Goal: Task Accomplishment & Management: Manage account settings

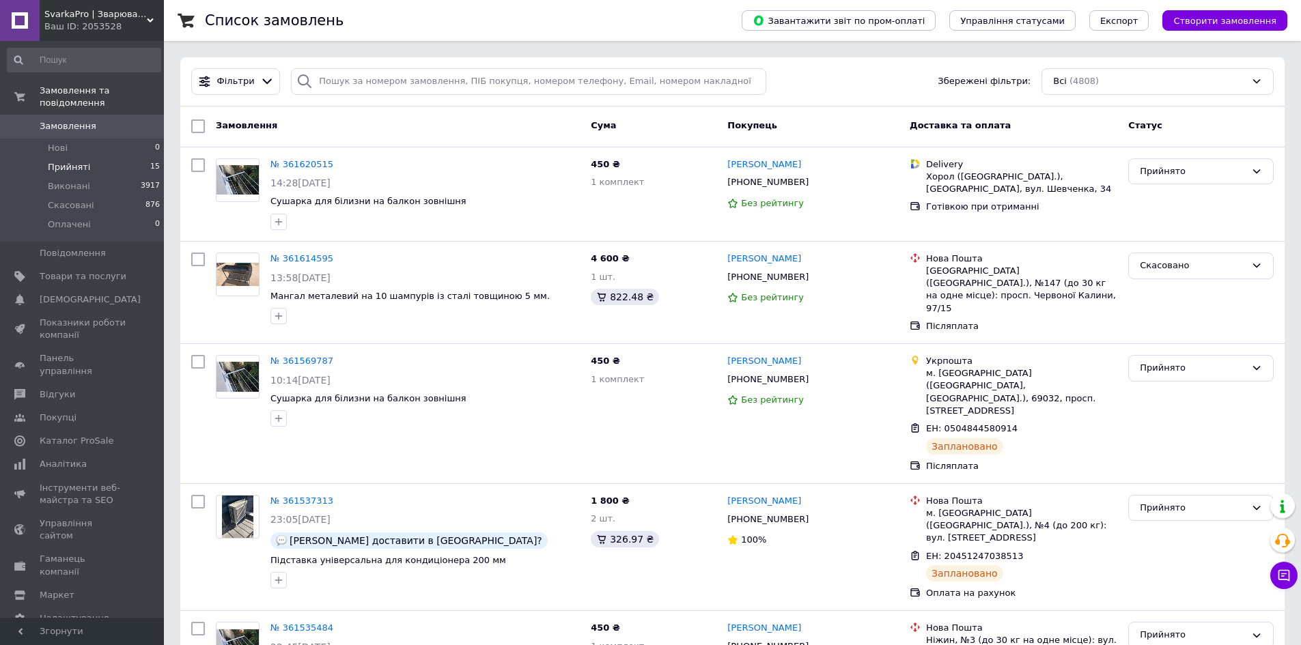
click at [104, 158] on li "Прийняті 15" at bounding box center [84, 167] width 168 height 19
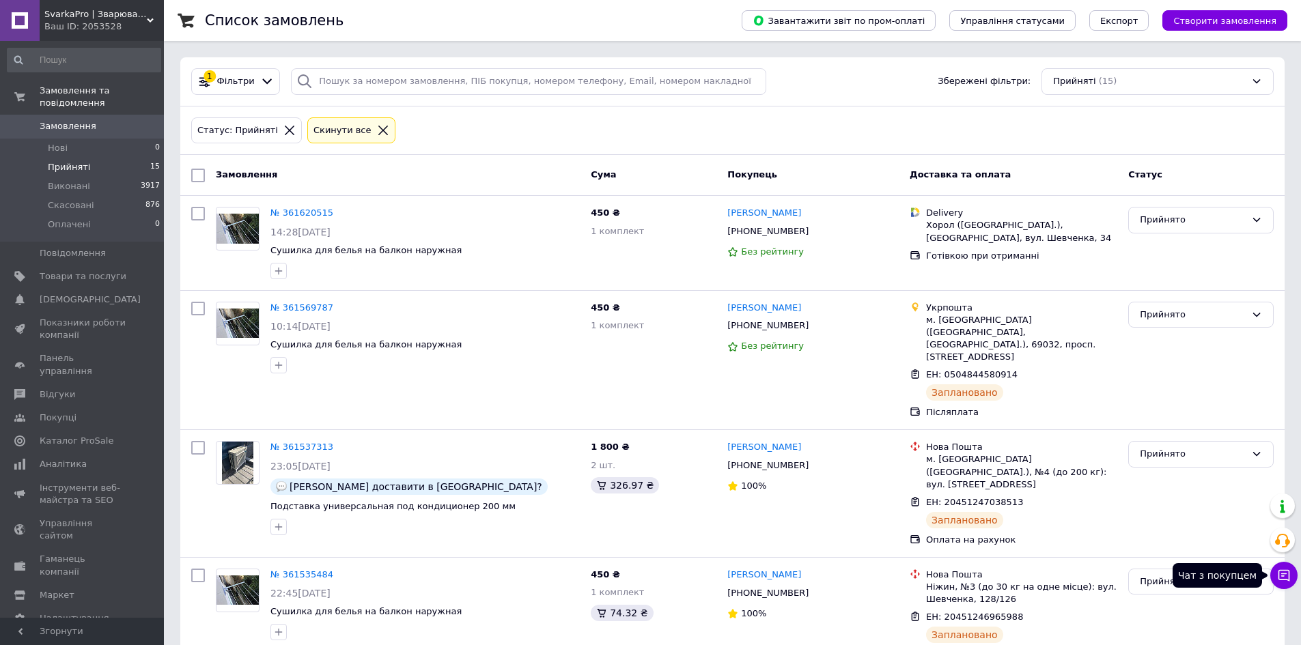
click at [1293, 578] on button "Чат з покупцем" at bounding box center [1283, 575] width 27 height 27
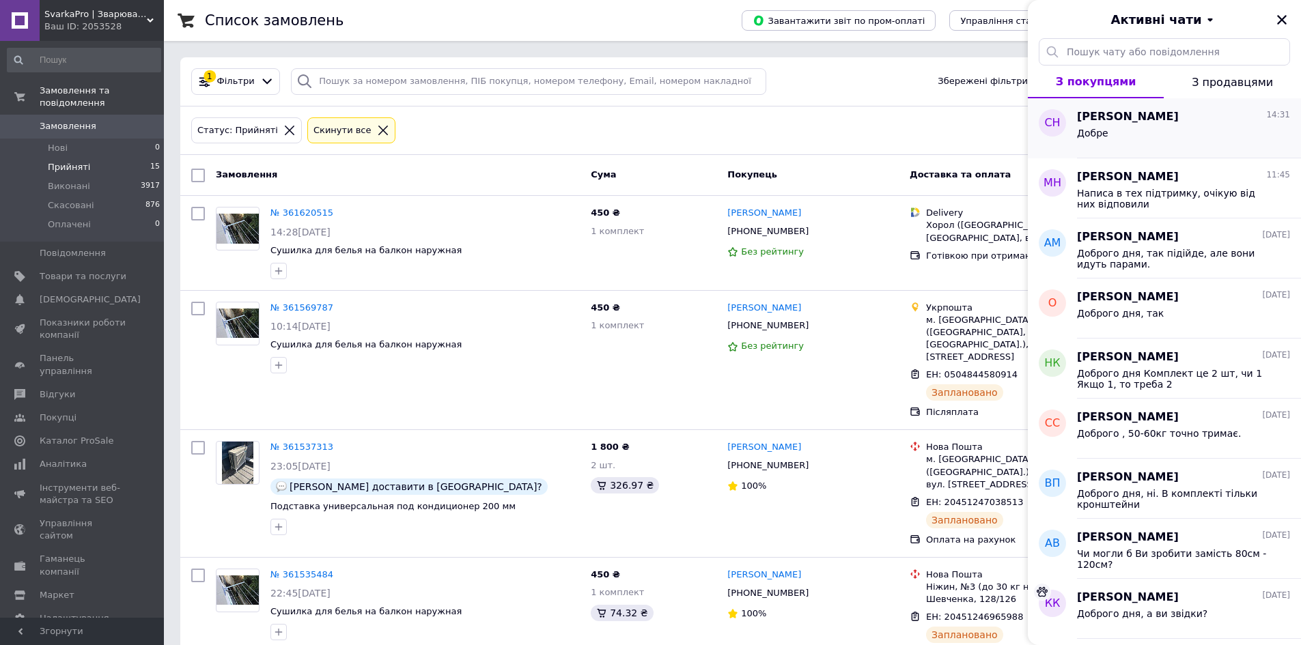
click at [1175, 125] on div "Добре" at bounding box center [1183, 136] width 213 height 22
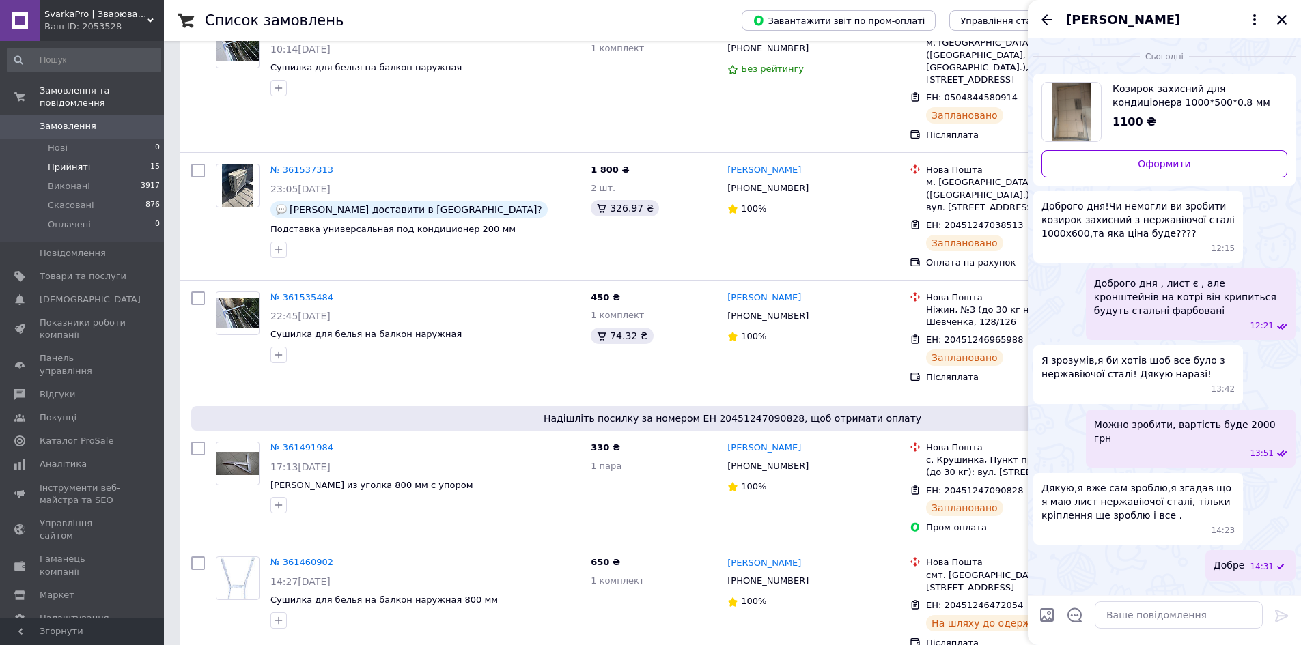
scroll to position [273, 0]
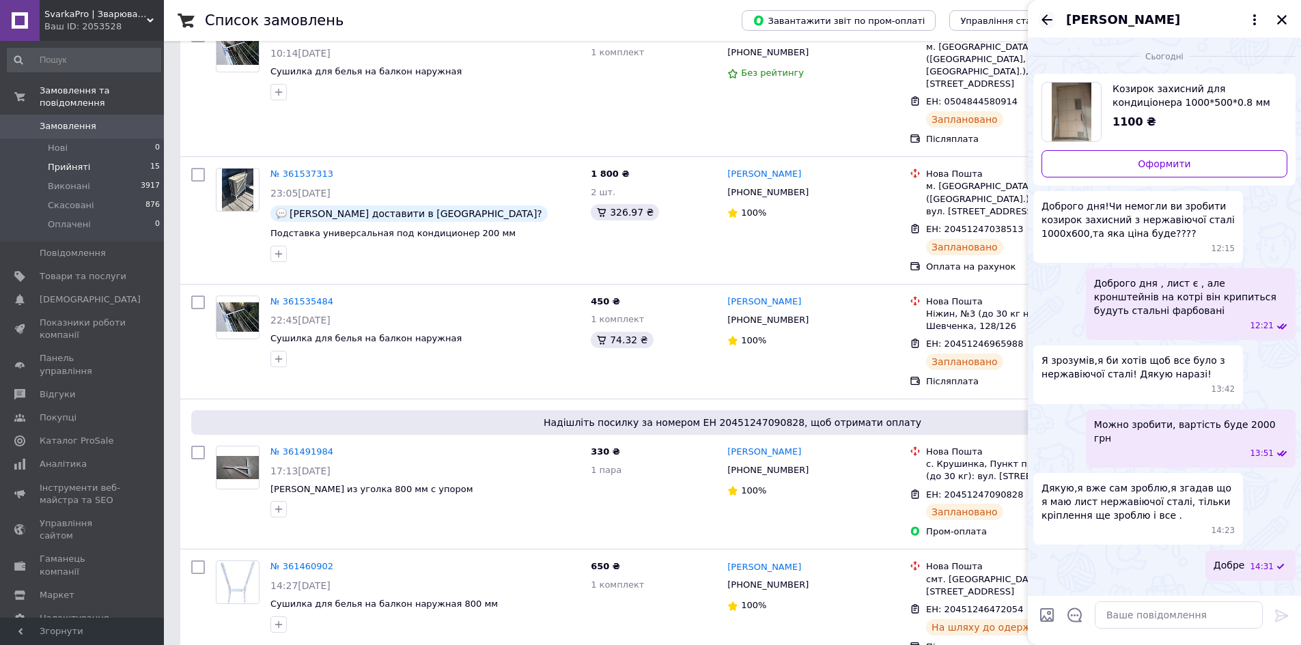
click at [1048, 27] on icon "Назад" at bounding box center [1047, 20] width 16 height 16
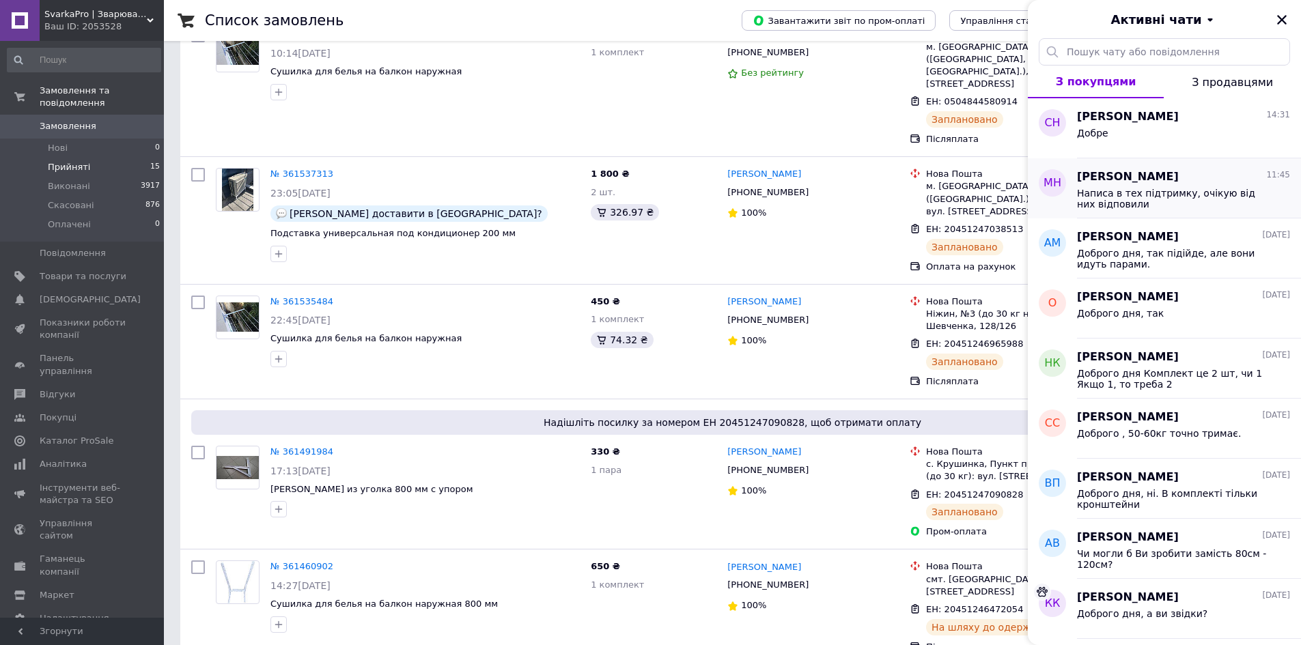
click at [1219, 186] on div "Написа в тех підтримку, очікую від них відповили" at bounding box center [1183, 197] width 213 height 25
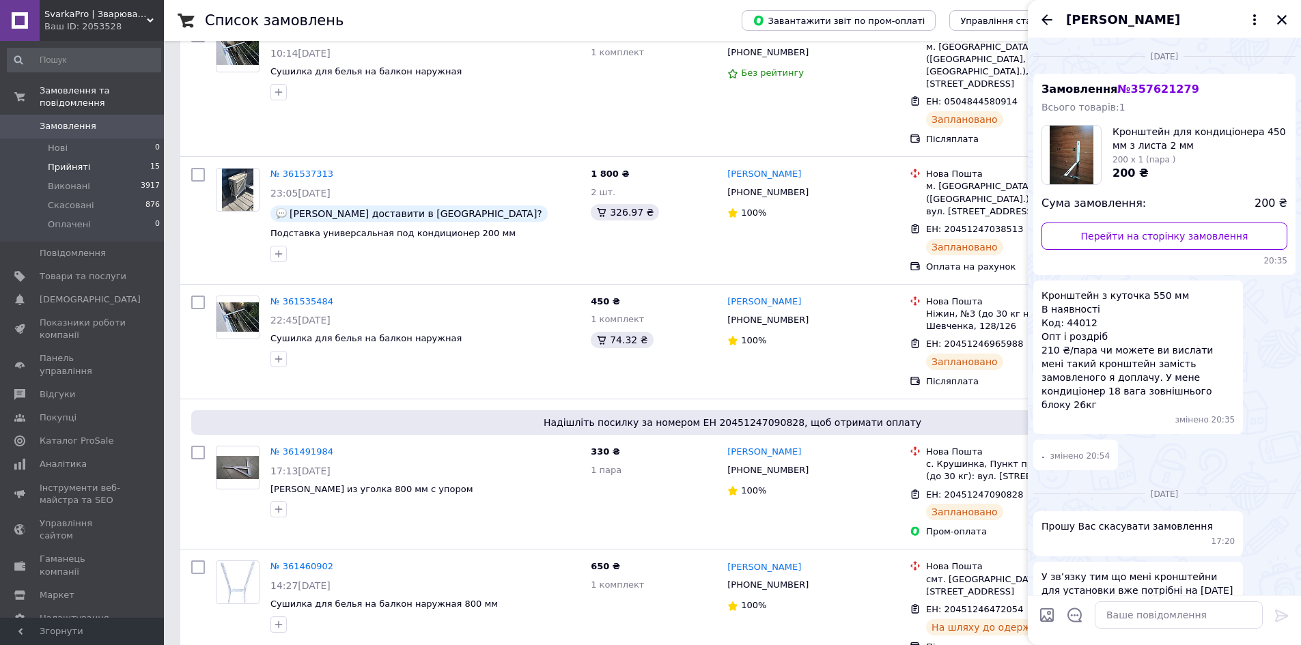
scroll to position [696, 0]
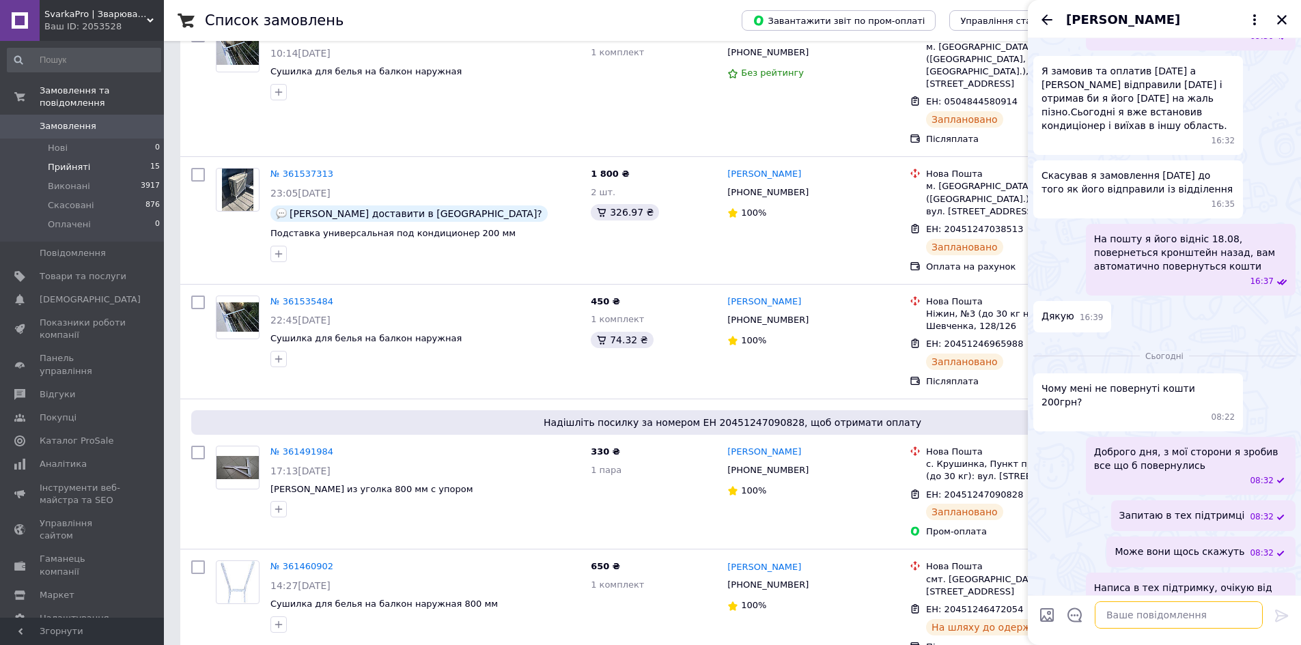
click at [1149, 616] on textarea at bounding box center [1179, 615] width 168 height 27
paste textarea "обрий день. Щиро перепрошуємо за затримку з відповіддю 😔️ Оплата за замовлення …"
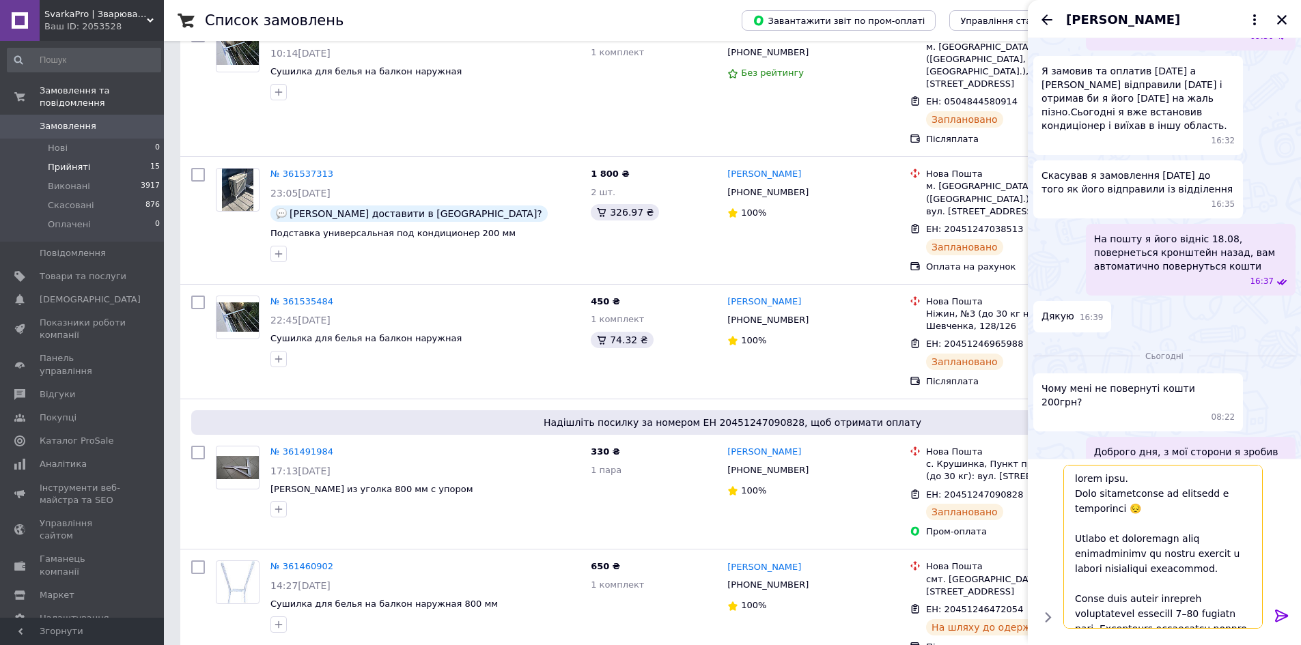
scroll to position [374, 0]
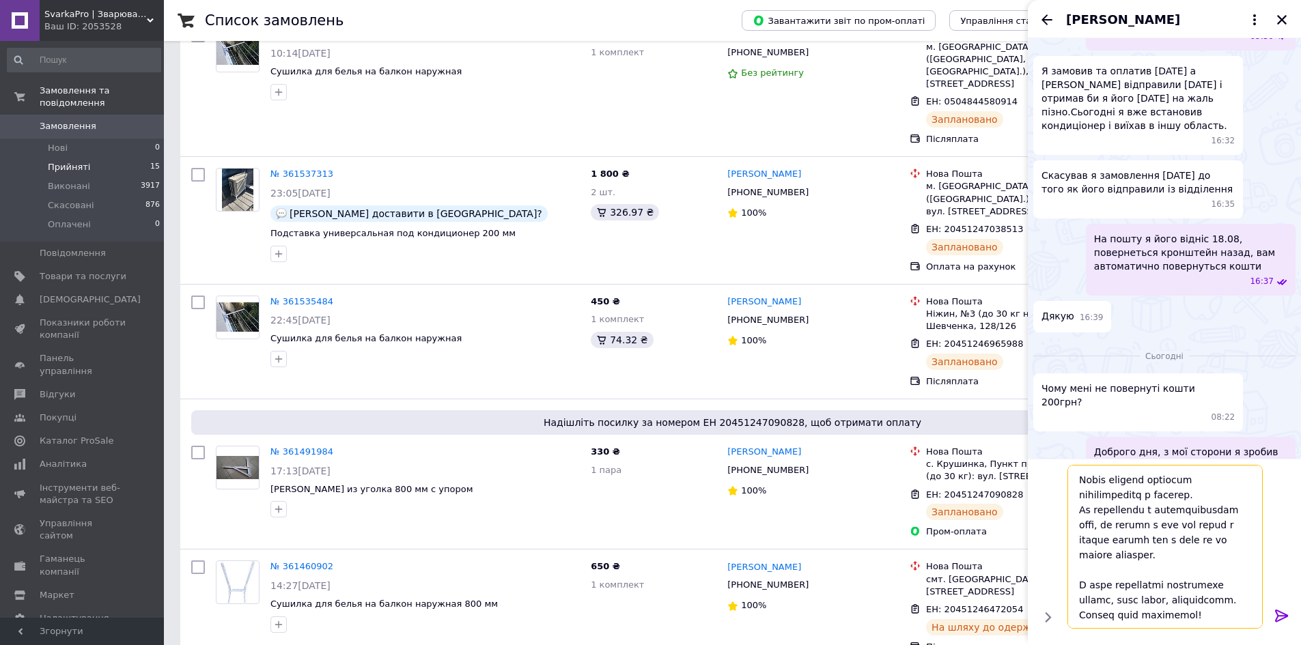
drag, startPoint x: 1083, startPoint y: 587, endPoint x: 1132, endPoint y: 619, distance: 58.7
click at [1132, 619] on textarea at bounding box center [1165, 547] width 195 height 164
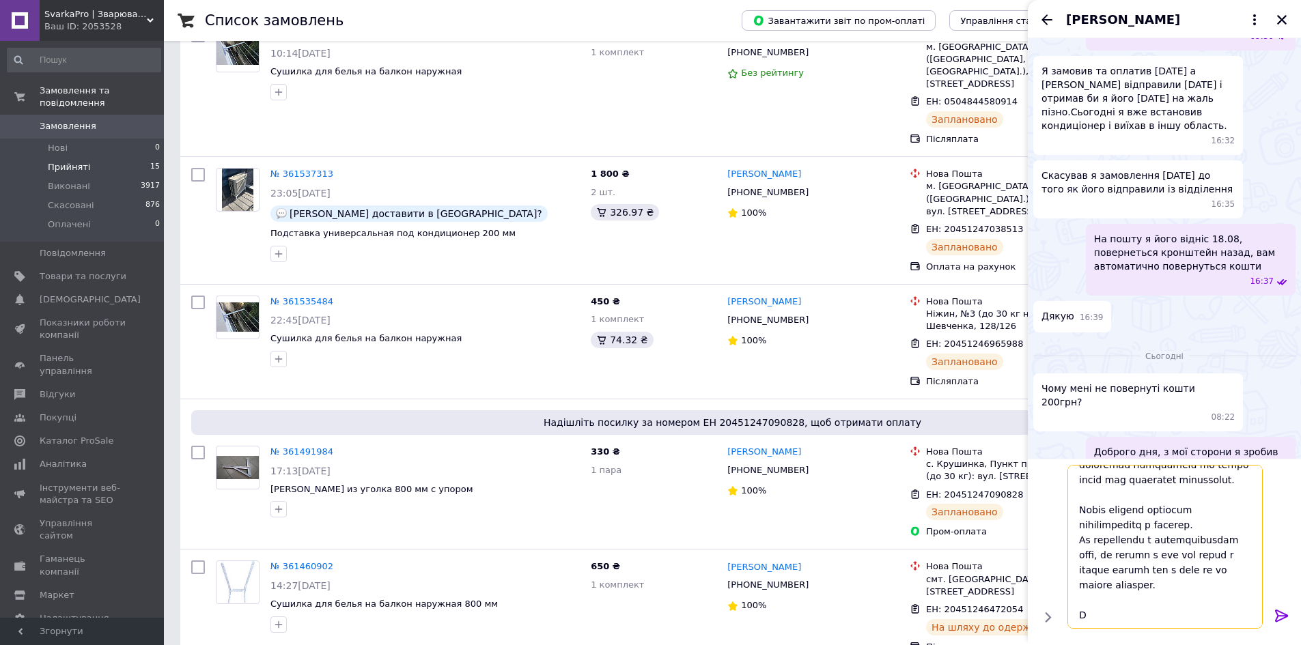
scroll to position [344, 0]
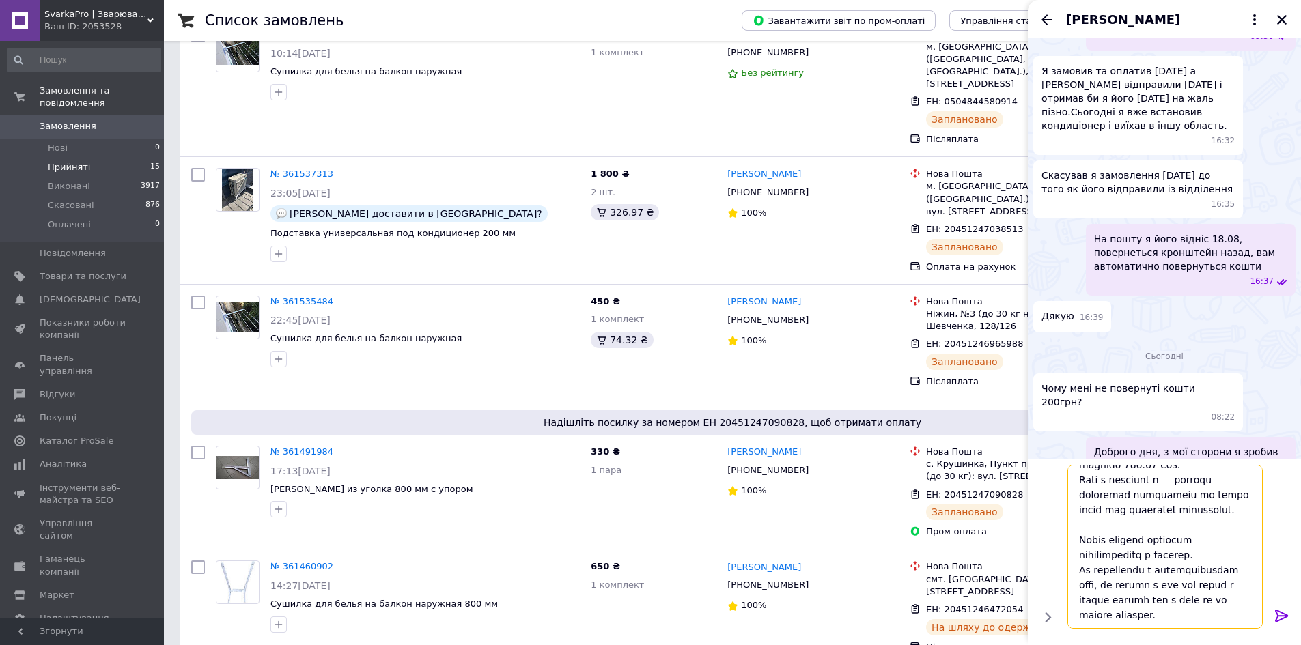
click at [1156, 534] on textarea at bounding box center [1165, 547] width 195 height 164
click at [1195, 585] on textarea at bounding box center [1165, 547] width 195 height 164
type textarea "обрий день. Щиро перепрошуємо за затримку з відповіддю 😔️ Оплата за замовлення …"
click at [1283, 615] on icon at bounding box center [1282, 616] width 16 height 16
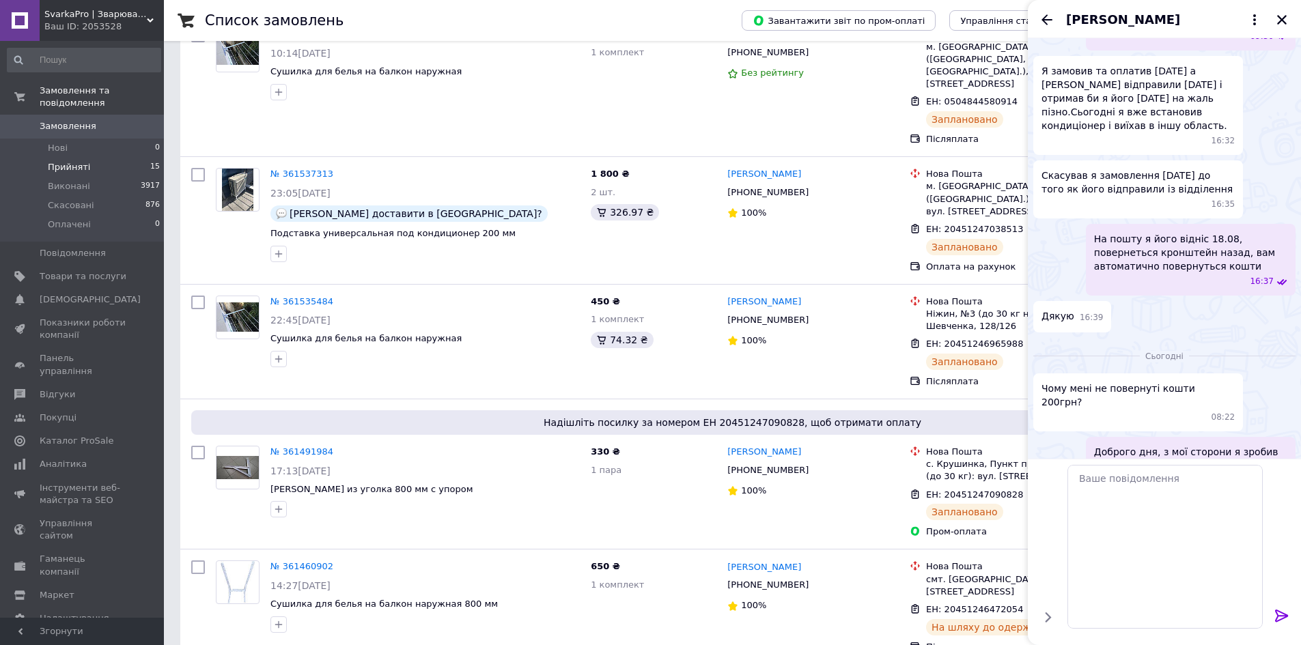
scroll to position [1115, 0]
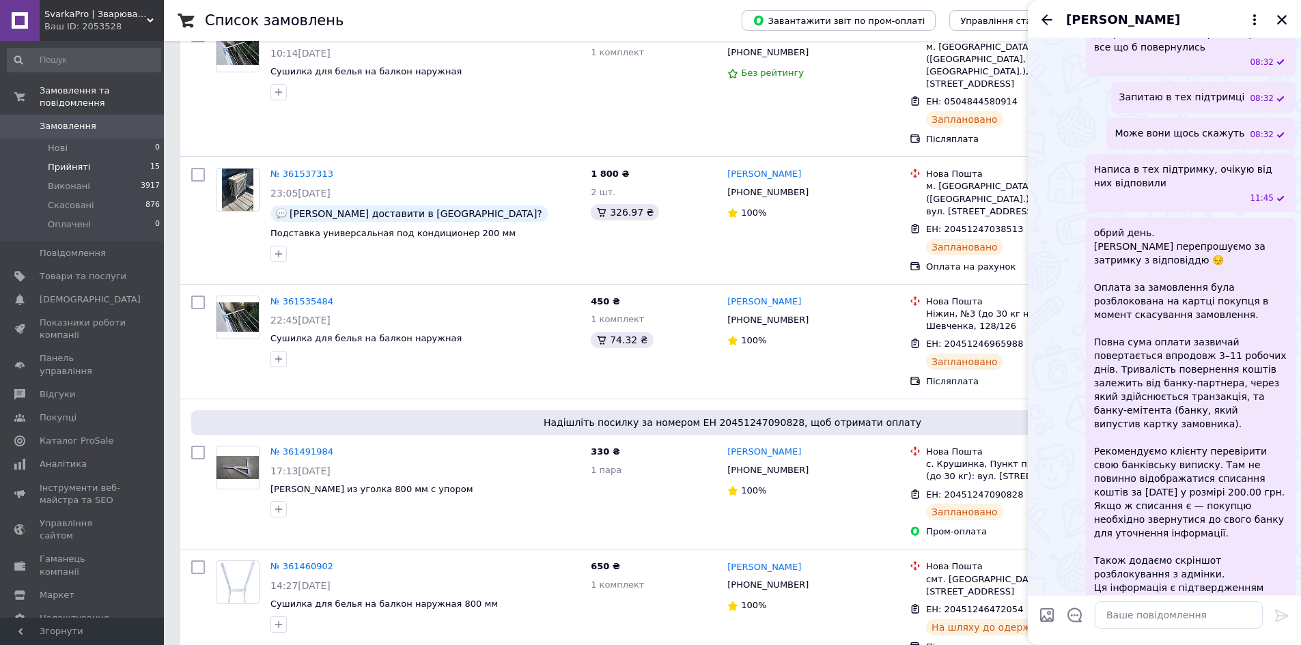
click at [1047, 618] on input "Завантажити файли" at bounding box center [1047, 615] width 16 height 16
type input "C:\fakepath\повернення.png"
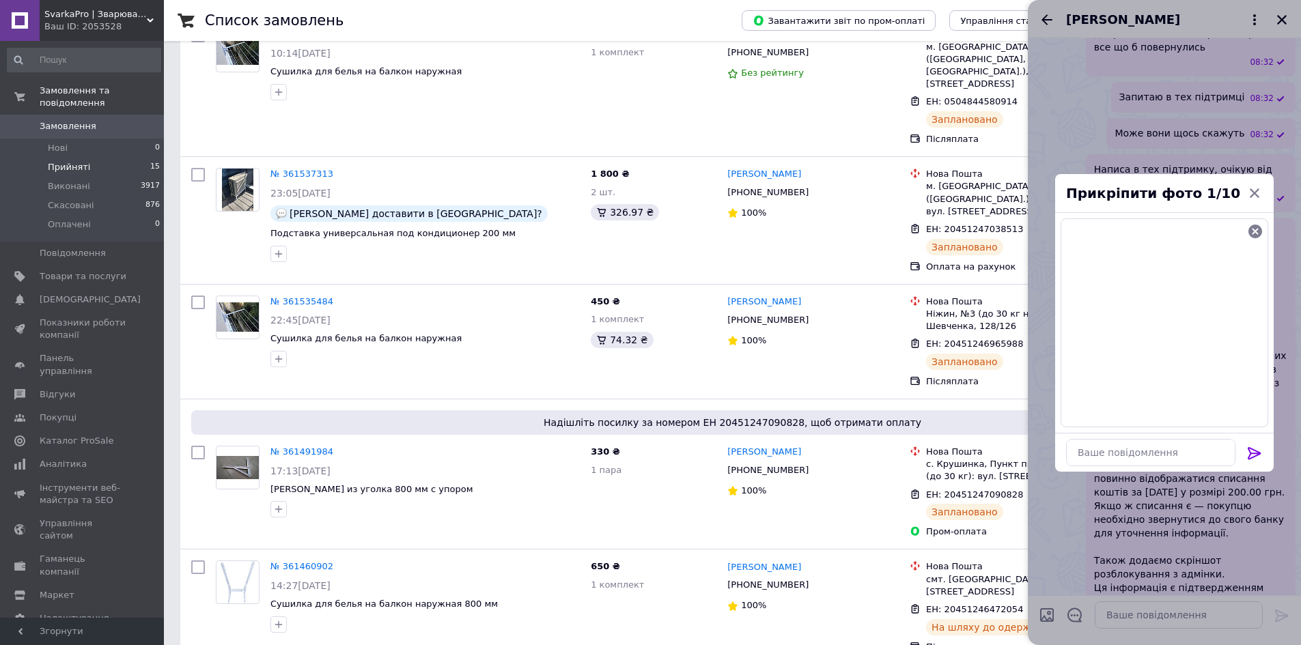
click at [1255, 458] on icon at bounding box center [1254, 453] width 16 height 16
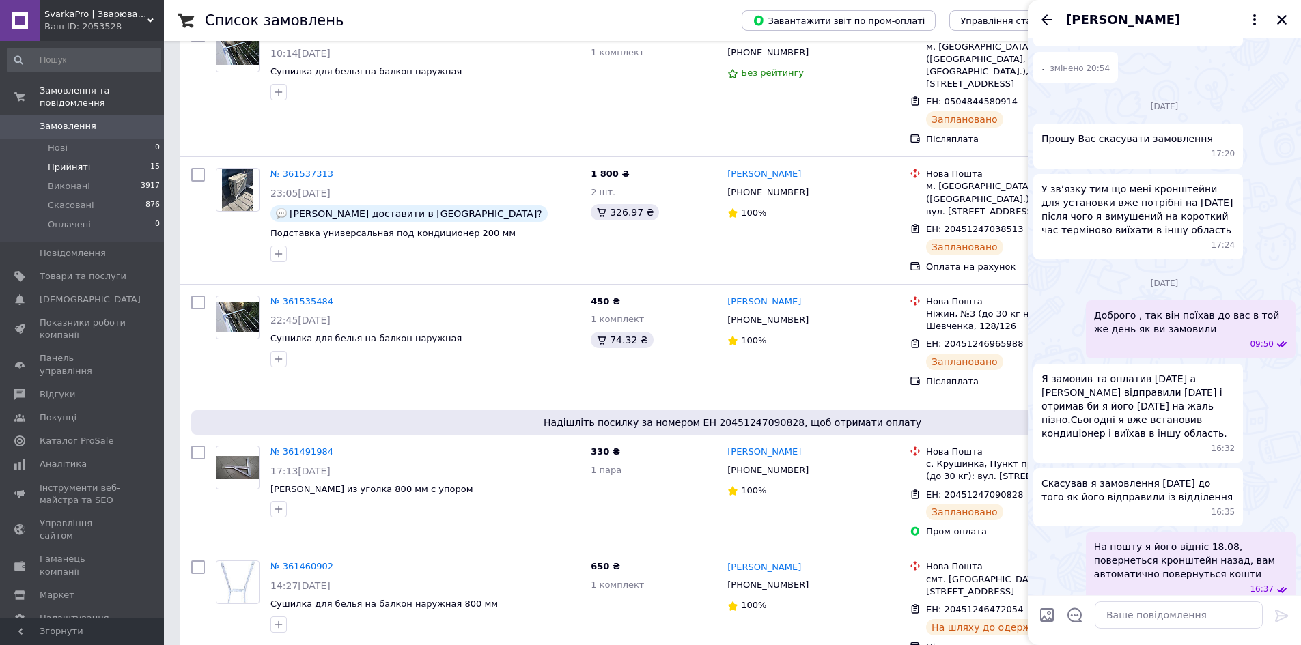
scroll to position [222, 0]
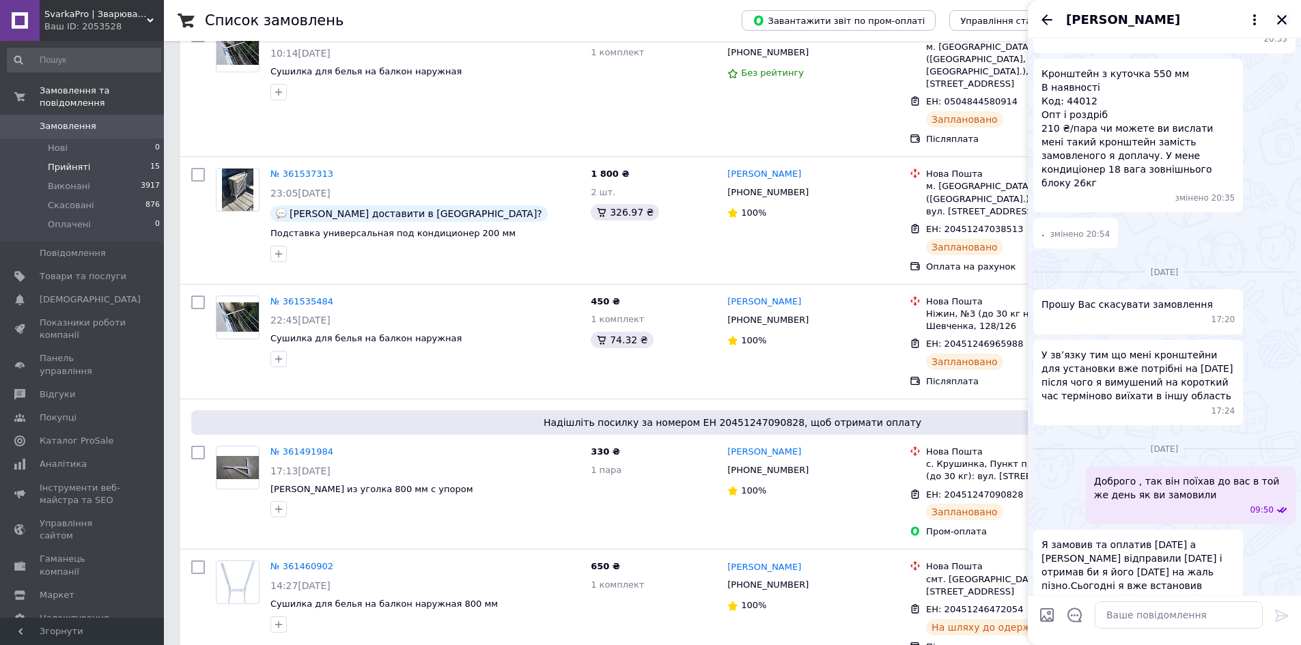
click at [1288, 20] on button "Закрити" at bounding box center [1282, 20] width 16 height 16
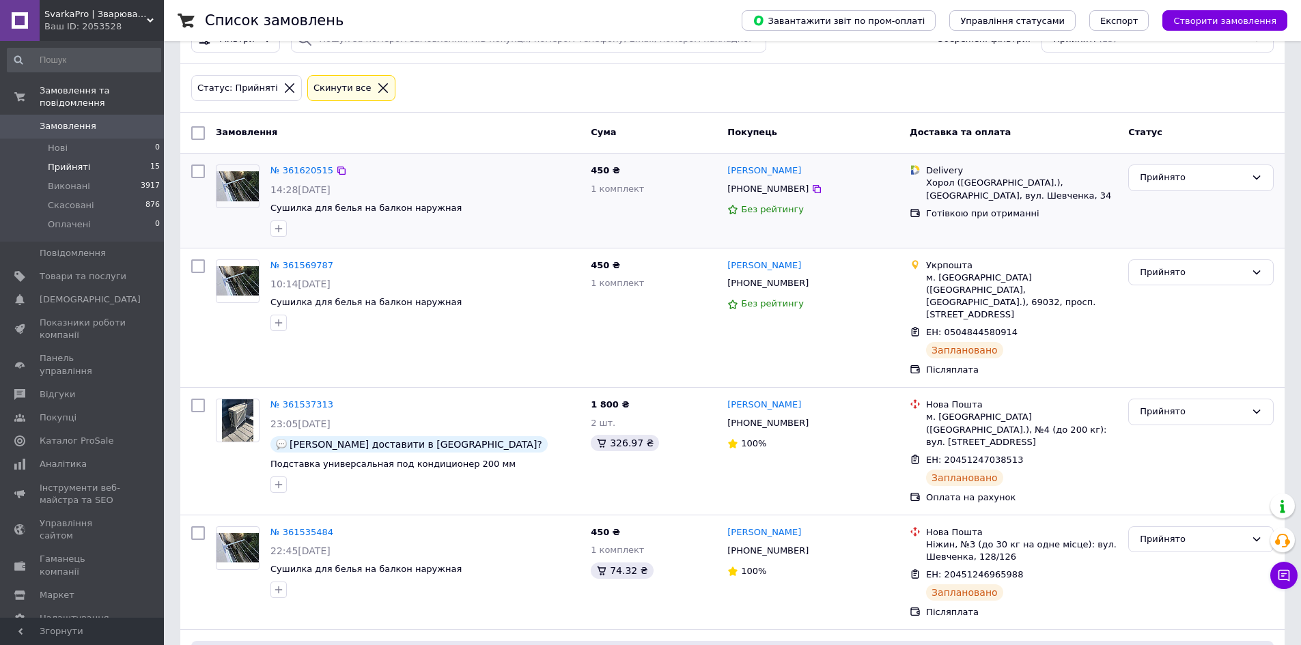
scroll to position [0, 0]
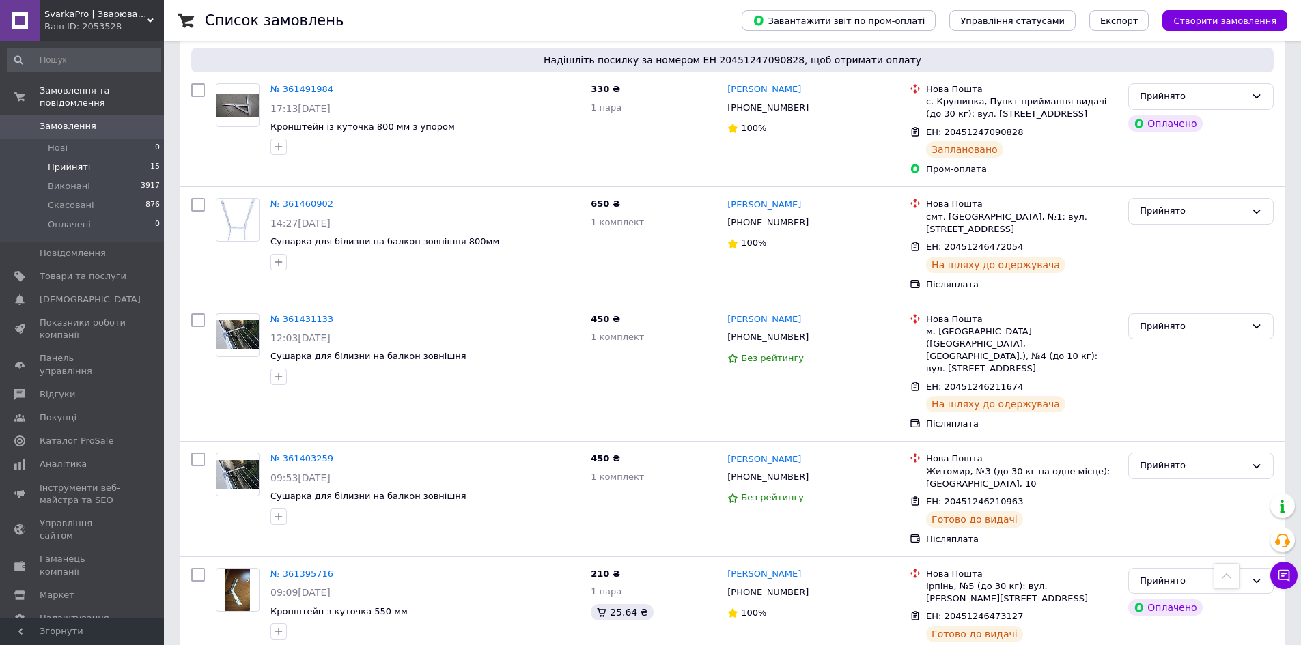
scroll to position [531, 0]
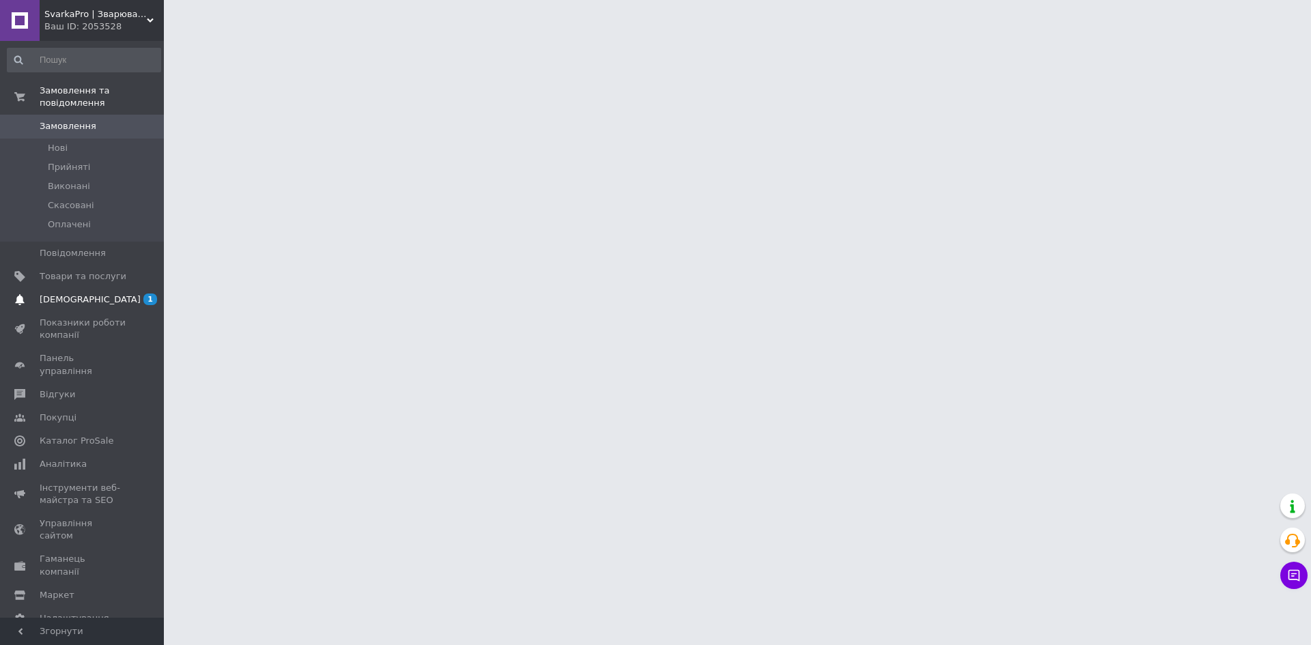
click at [94, 288] on link "Сповіщення 1 0" at bounding box center [84, 299] width 168 height 23
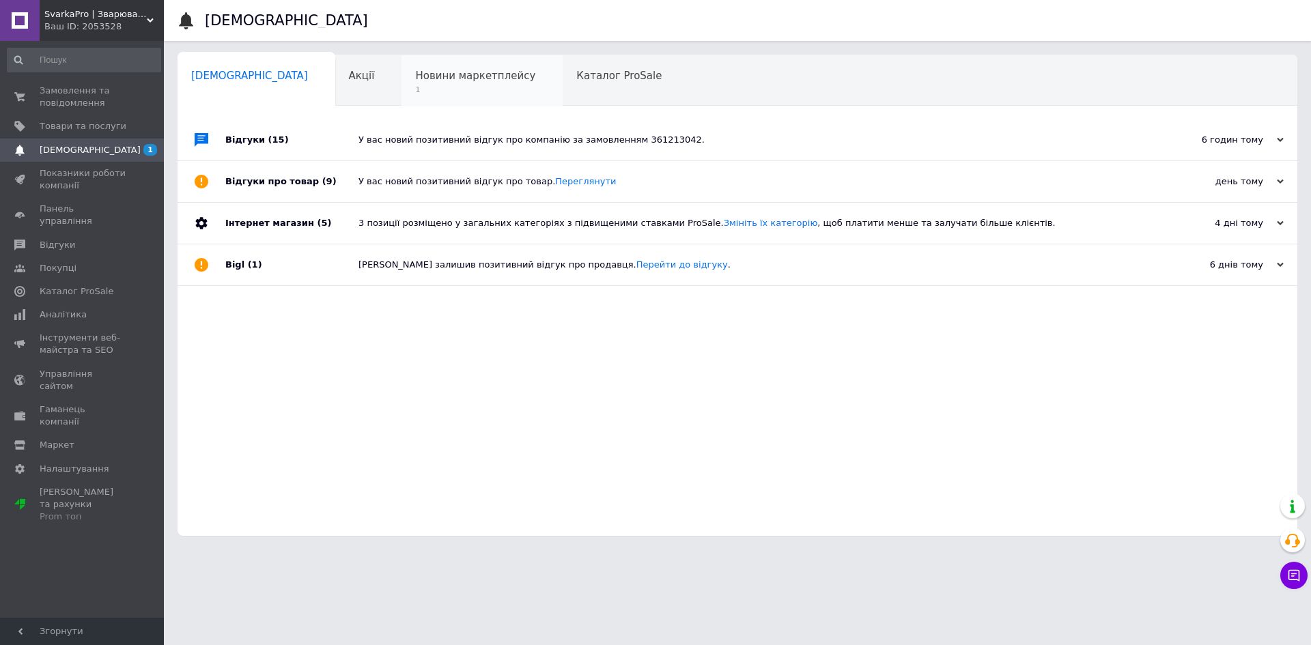
click at [413, 83] on div "Новини маркетплейсу 1" at bounding box center [482, 81] width 161 height 52
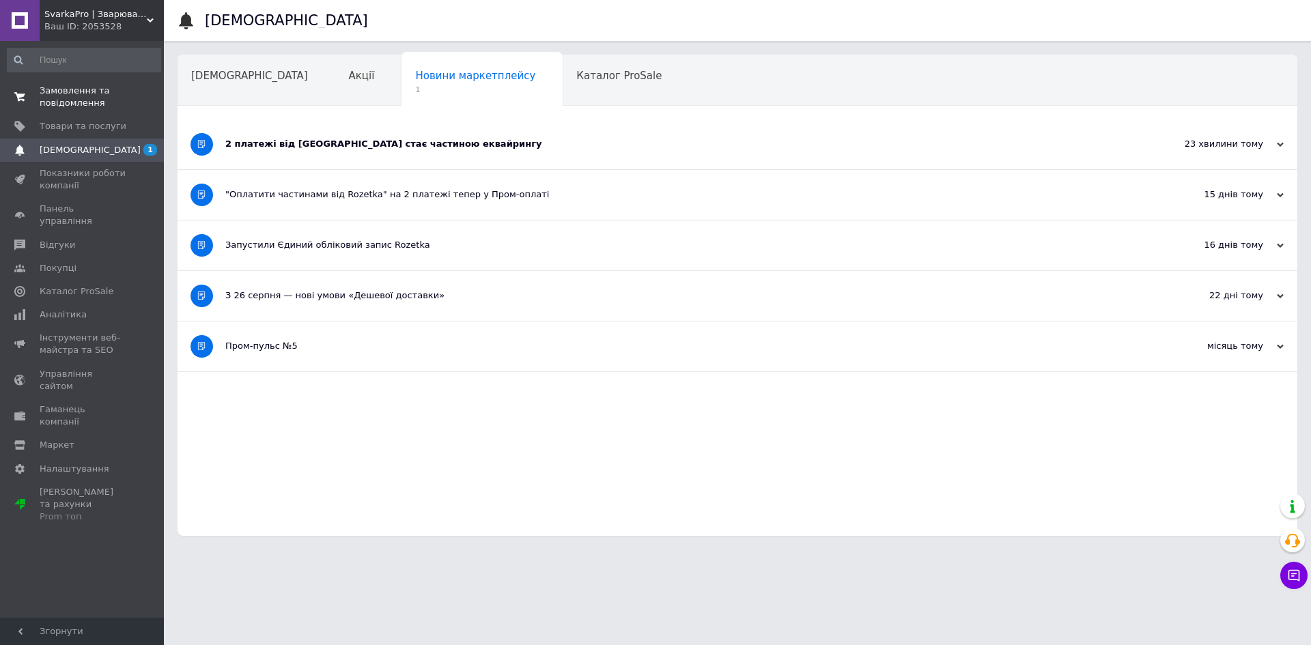
click at [68, 87] on span "Замовлення та повідомлення" at bounding box center [83, 97] width 87 height 25
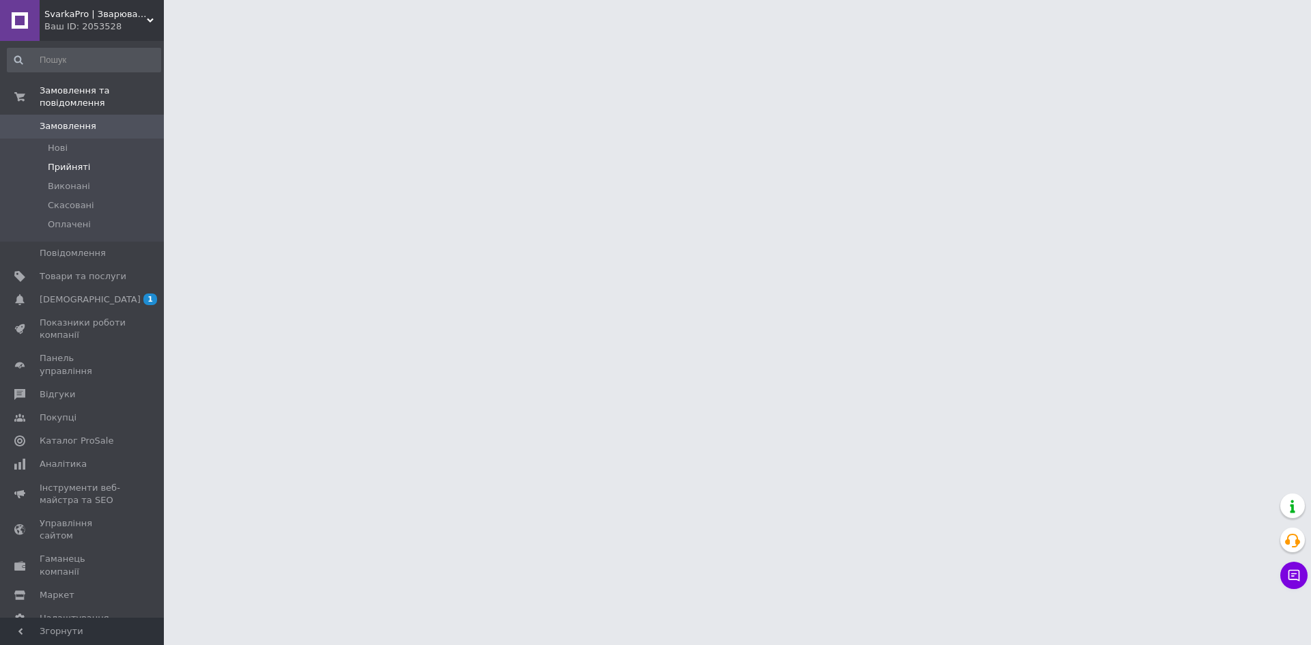
click at [111, 158] on li "Прийняті" at bounding box center [84, 167] width 168 height 19
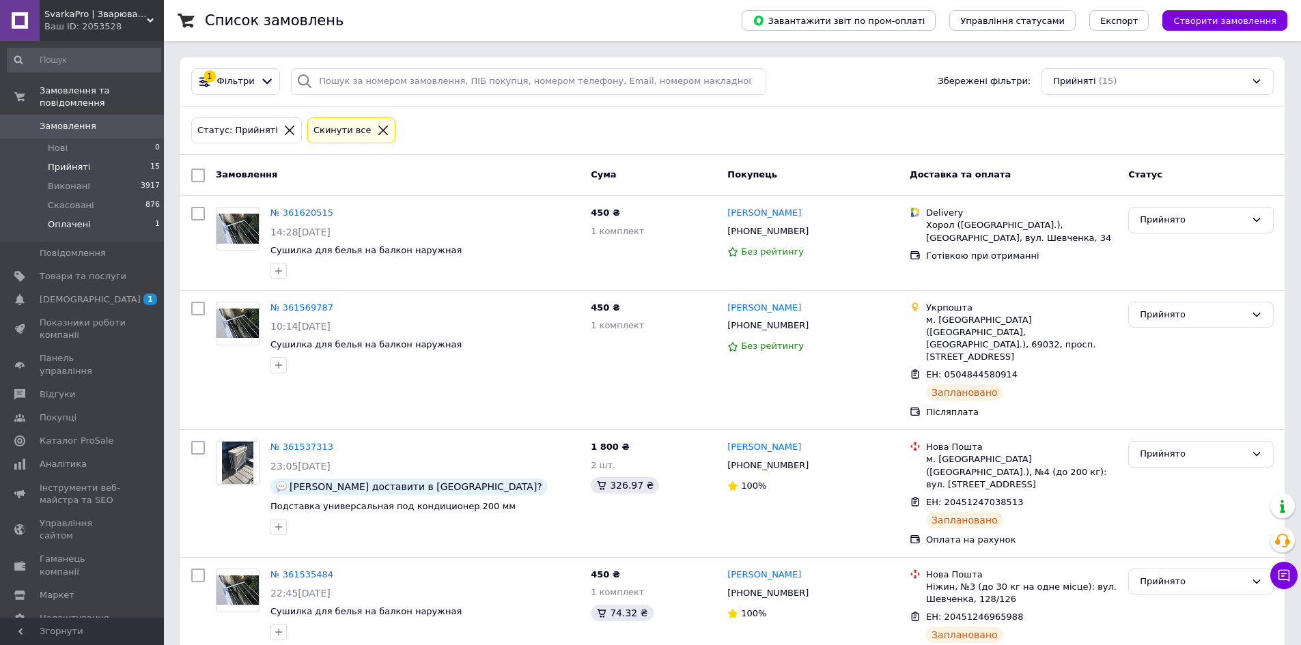
click at [122, 221] on li "Оплачені 1" at bounding box center [84, 228] width 168 height 26
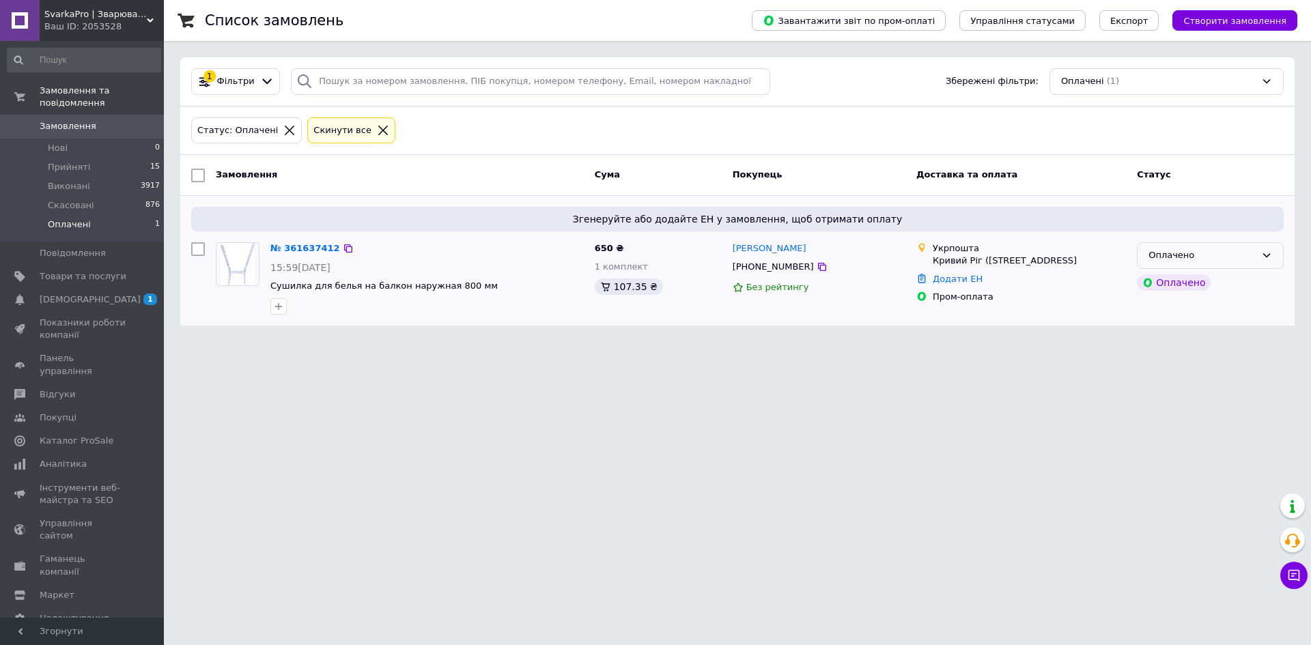
click at [1226, 251] on div "Оплачено" at bounding box center [1202, 256] width 107 height 14
click at [1210, 278] on li "Прийнято" at bounding box center [1210, 284] width 145 height 25
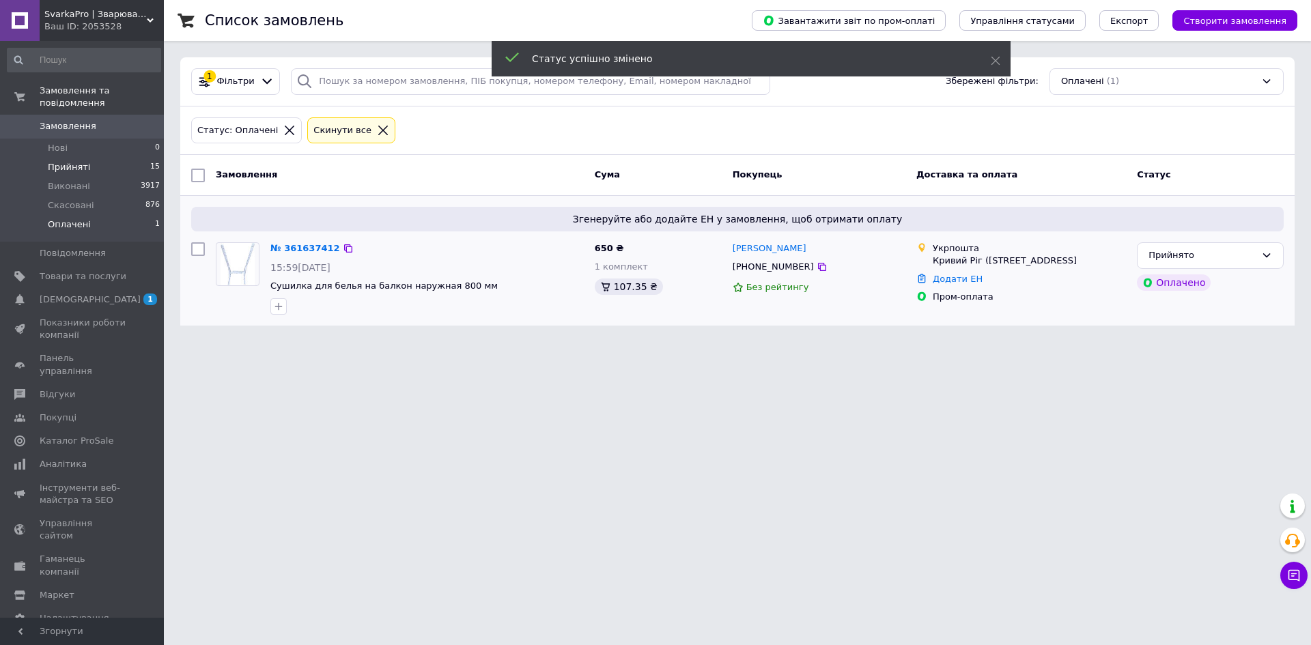
click at [133, 158] on li "Прийняті 15" at bounding box center [84, 167] width 168 height 19
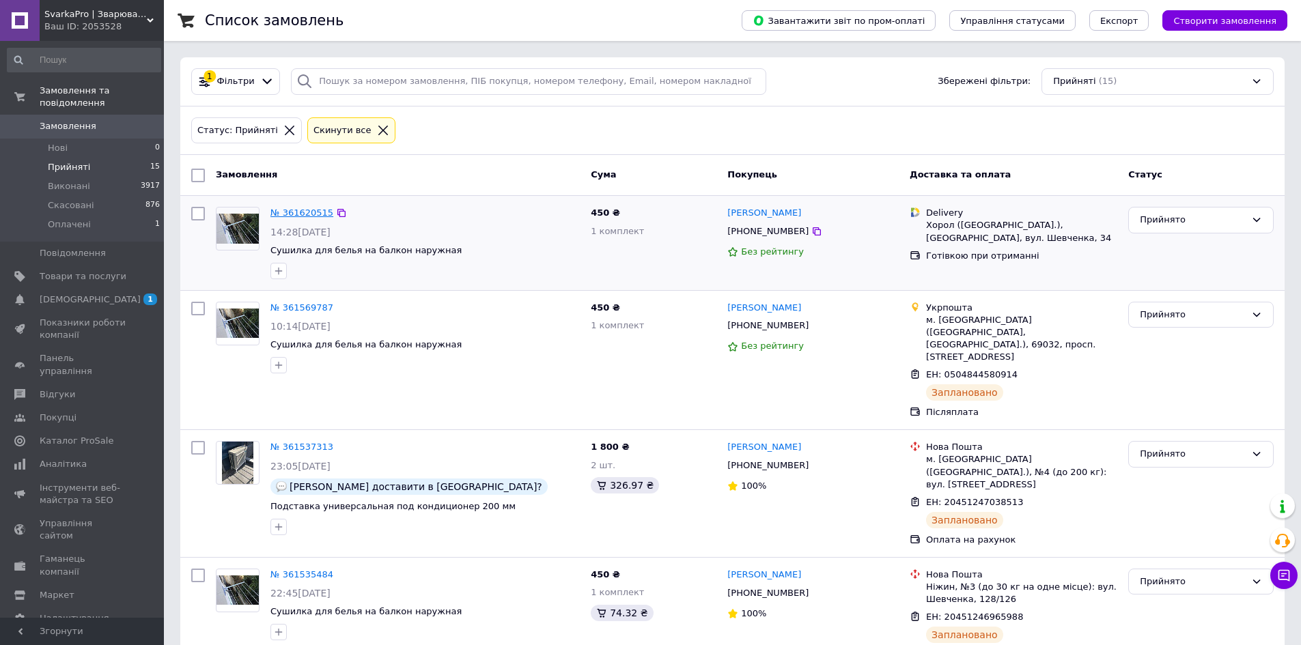
click at [318, 208] on link "№ 361620515" at bounding box center [301, 213] width 63 height 10
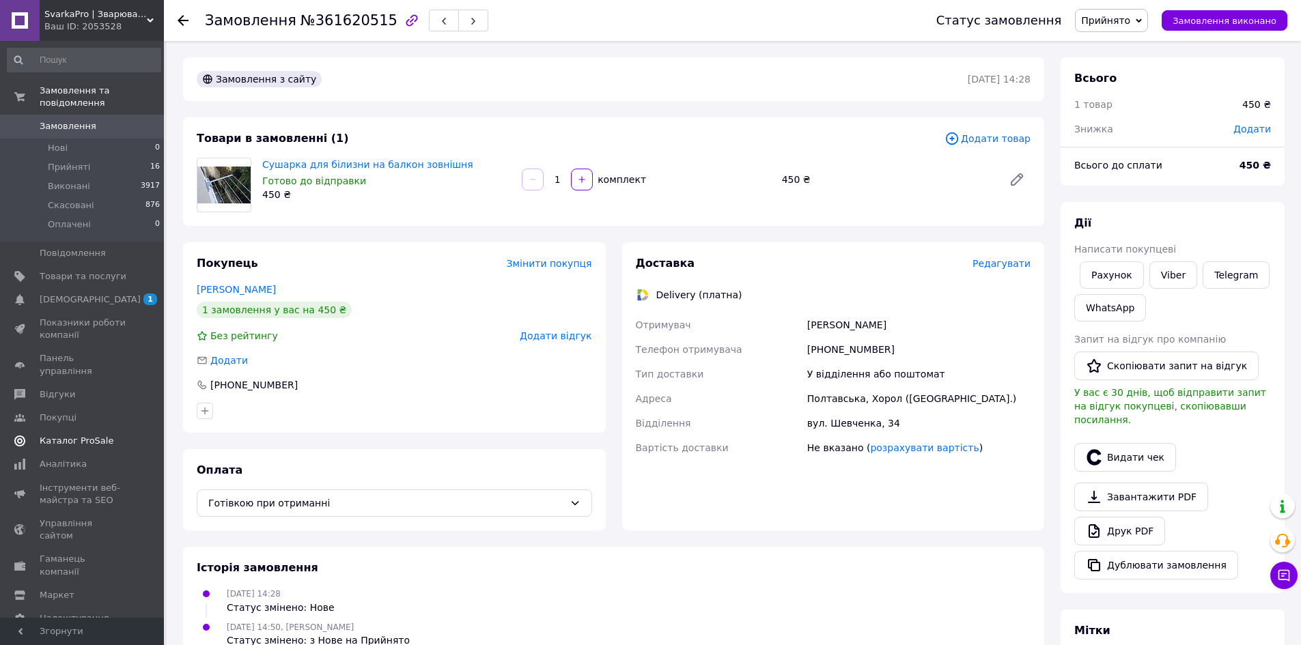
click at [125, 294] on span "[DEMOGRAPHIC_DATA]" at bounding box center [83, 300] width 87 height 12
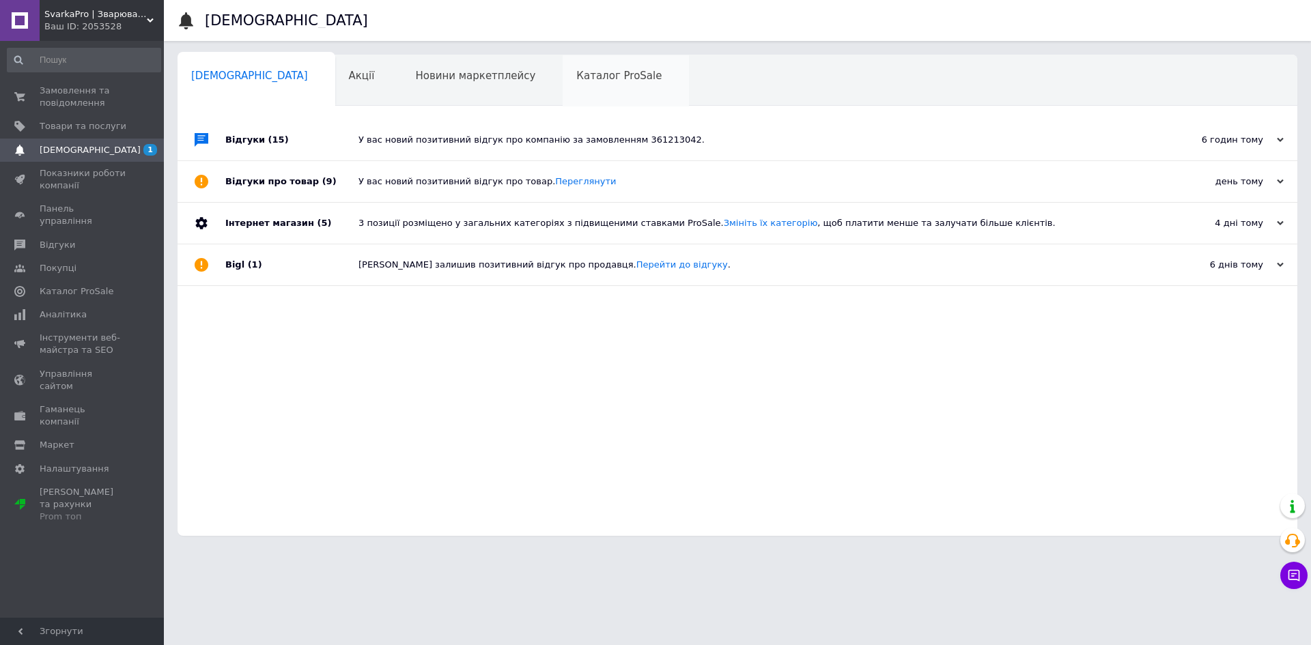
click at [563, 66] on div "Каталог ProSale 0" at bounding box center [626, 81] width 126 height 52
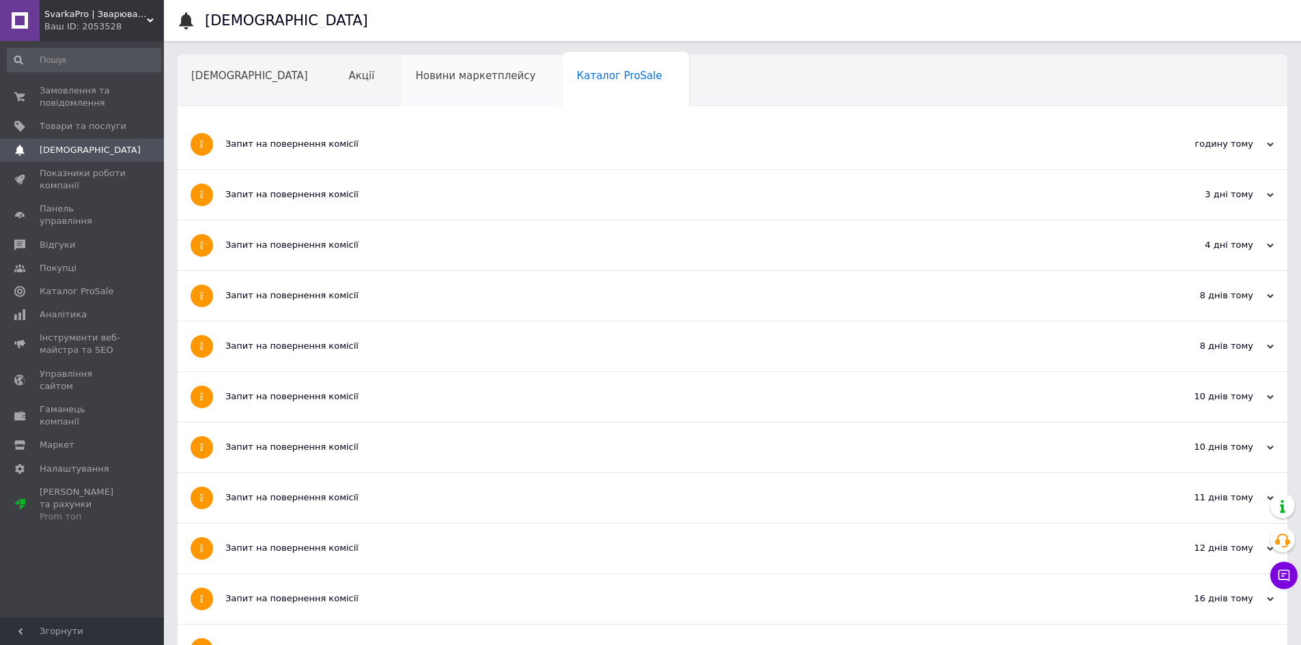
click at [432, 71] on span "Новини маркетплейсу" at bounding box center [475, 76] width 120 height 12
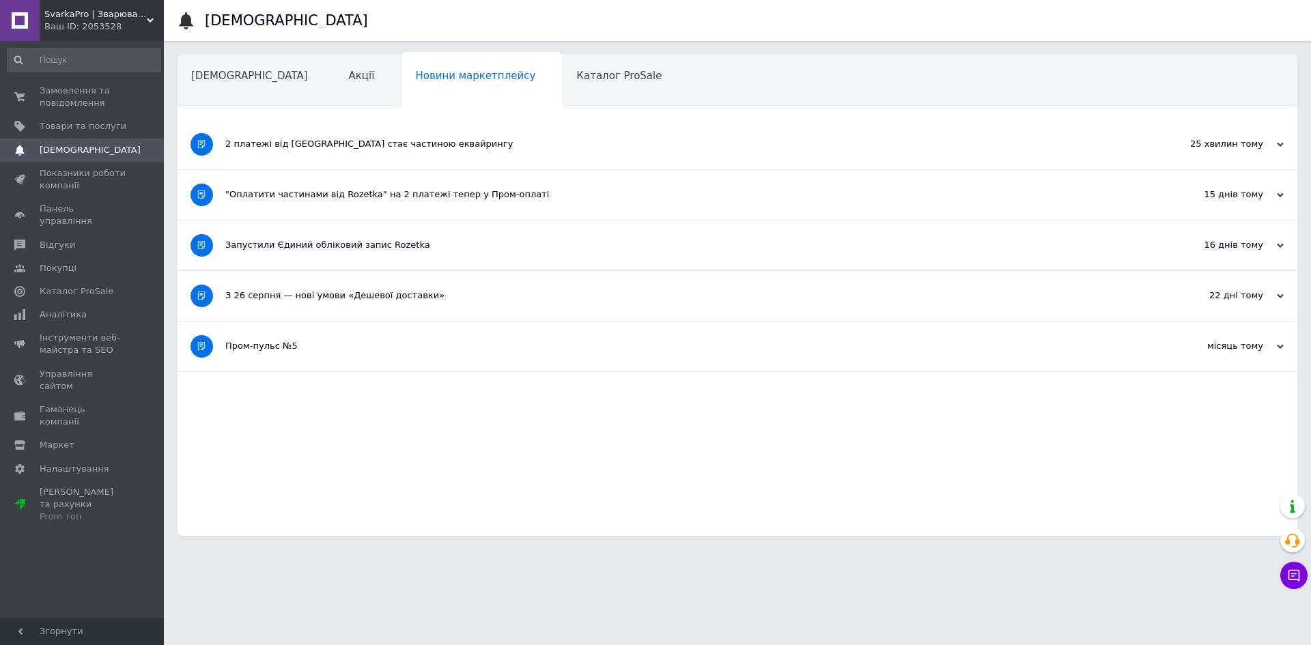
click at [402, 145] on div "2 платежі від Rozetka стає частиною еквайрингу" at bounding box center [686, 144] width 922 height 12
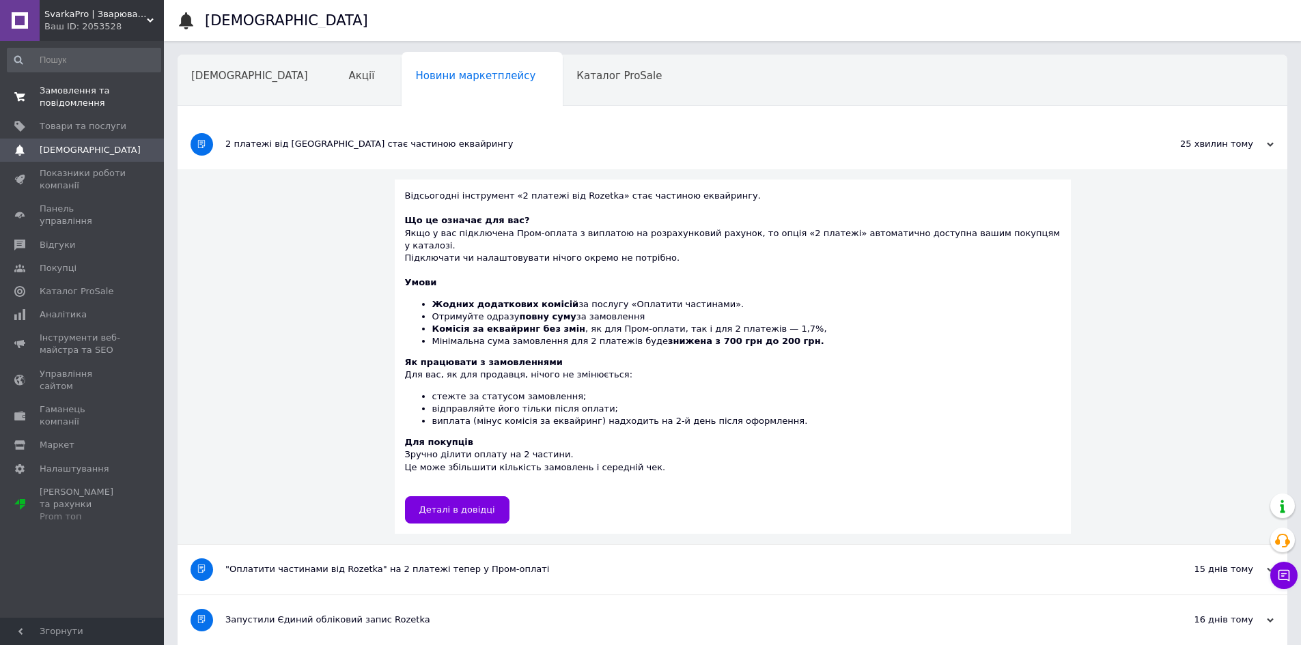
click at [68, 105] on span "Замовлення та повідомлення" at bounding box center [83, 97] width 87 height 25
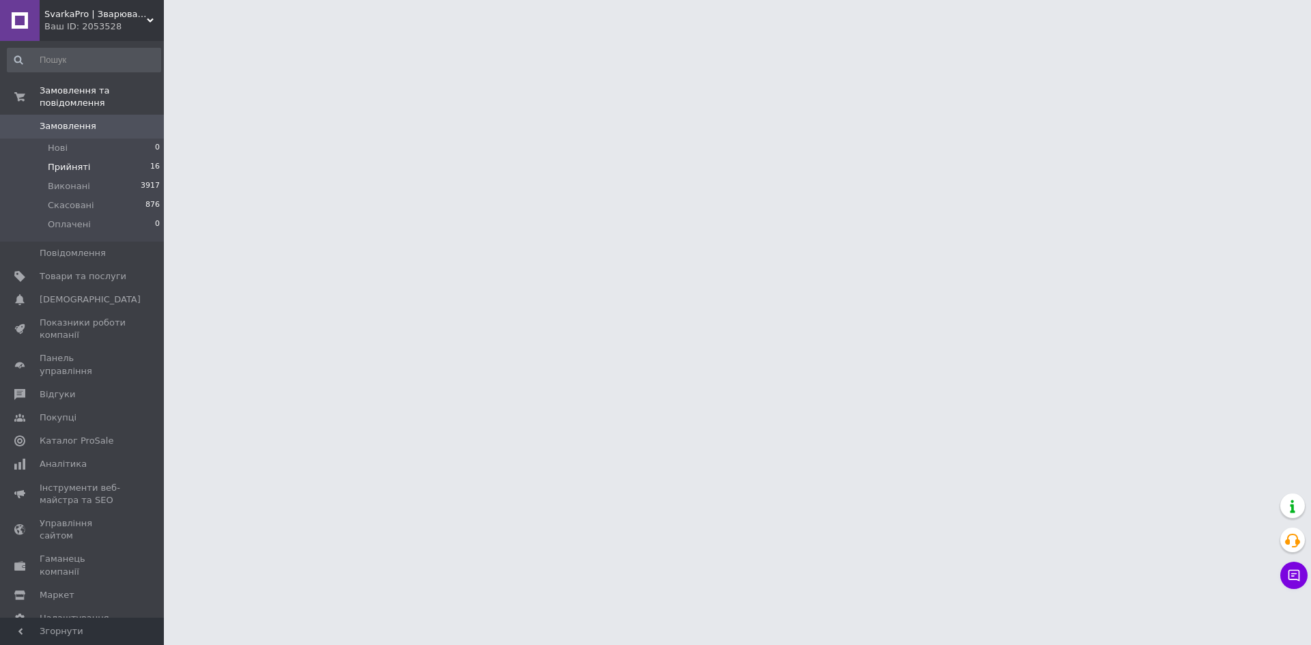
click at [102, 158] on li "Прийняті 16" at bounding box center [84, 167] width 168 height 19
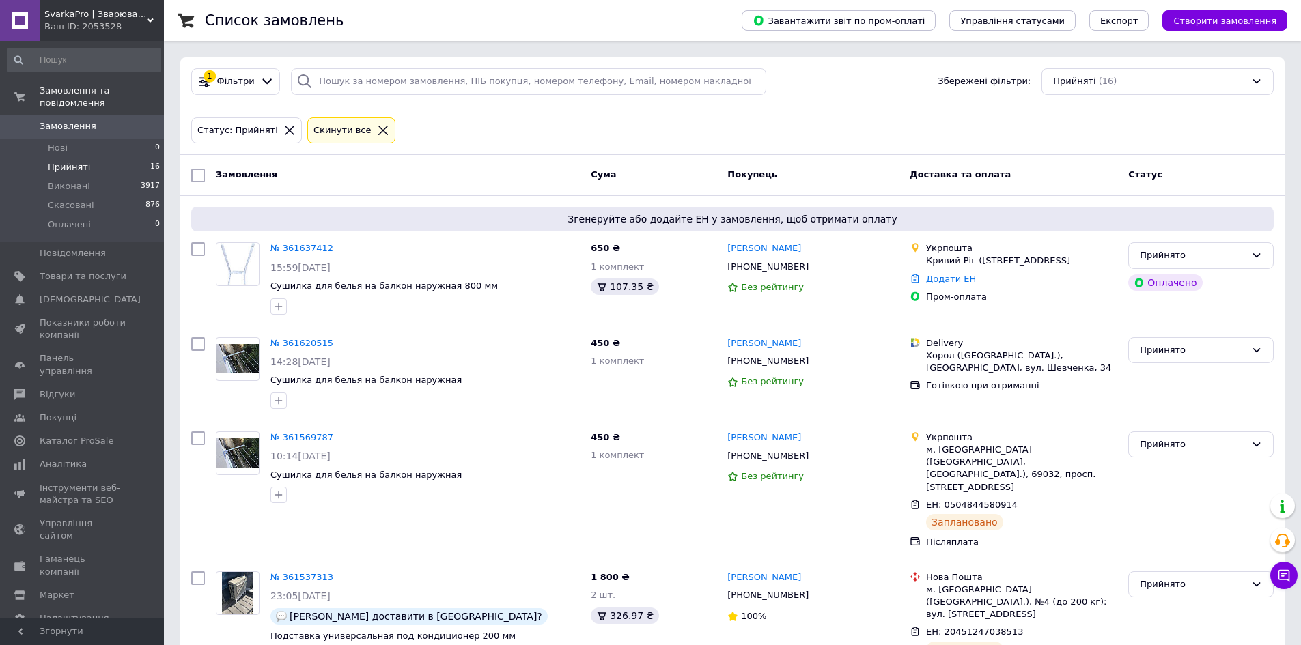
click at [122, 31] on div "Ваш ID: 2053528" at bounding box center [104, 26] width 120 height 12
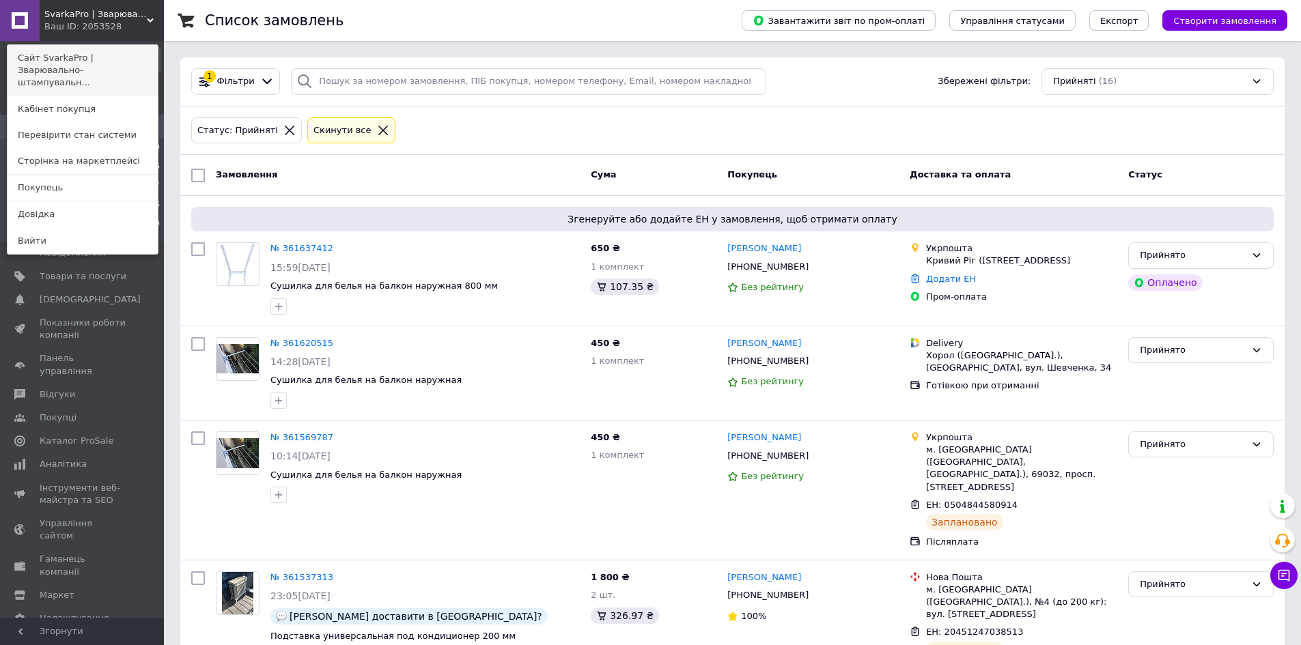
click at [133, 53] on link "Сайт SvarkaPro | Зварювально-штампувальн..." at bounding box center [83, 70] width 150 height 51
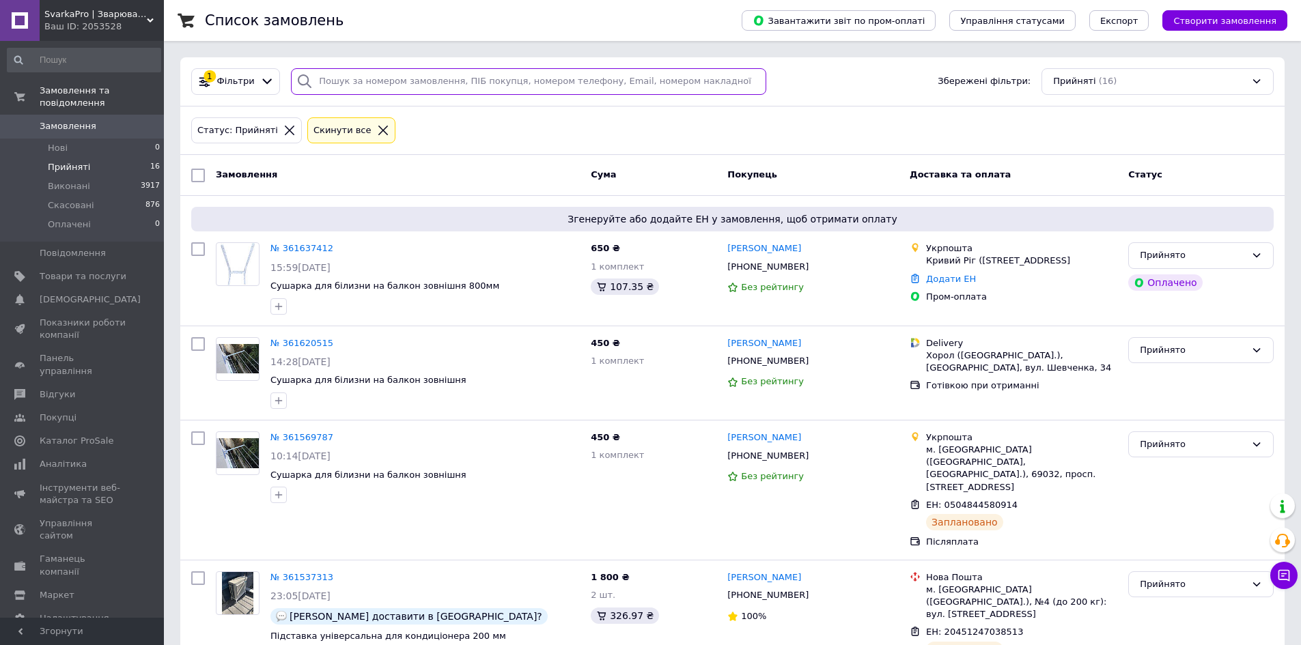
click at [436, 74] on input "search" at bounding box center [528, 81] width 475 height 27
paste input "20451246473127"
type input "20451246473127"
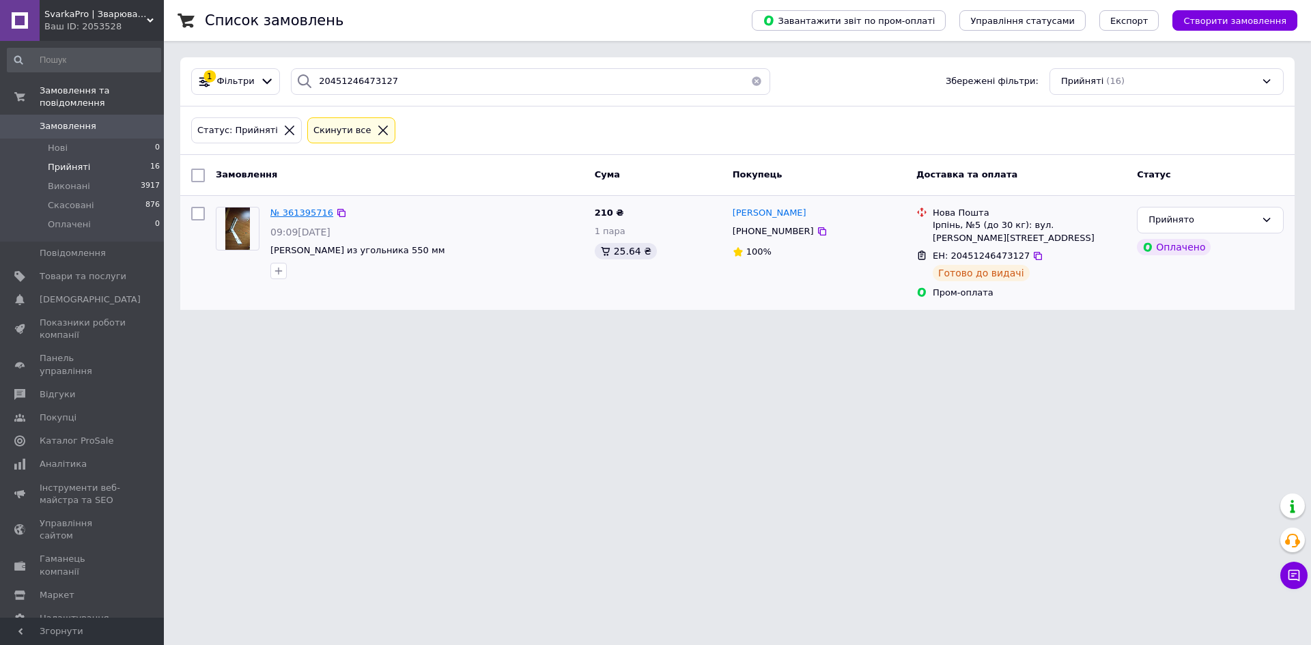
click at [295, 210] on span "№ 361395716" at bounding box center [301, 213] width 63 height 10
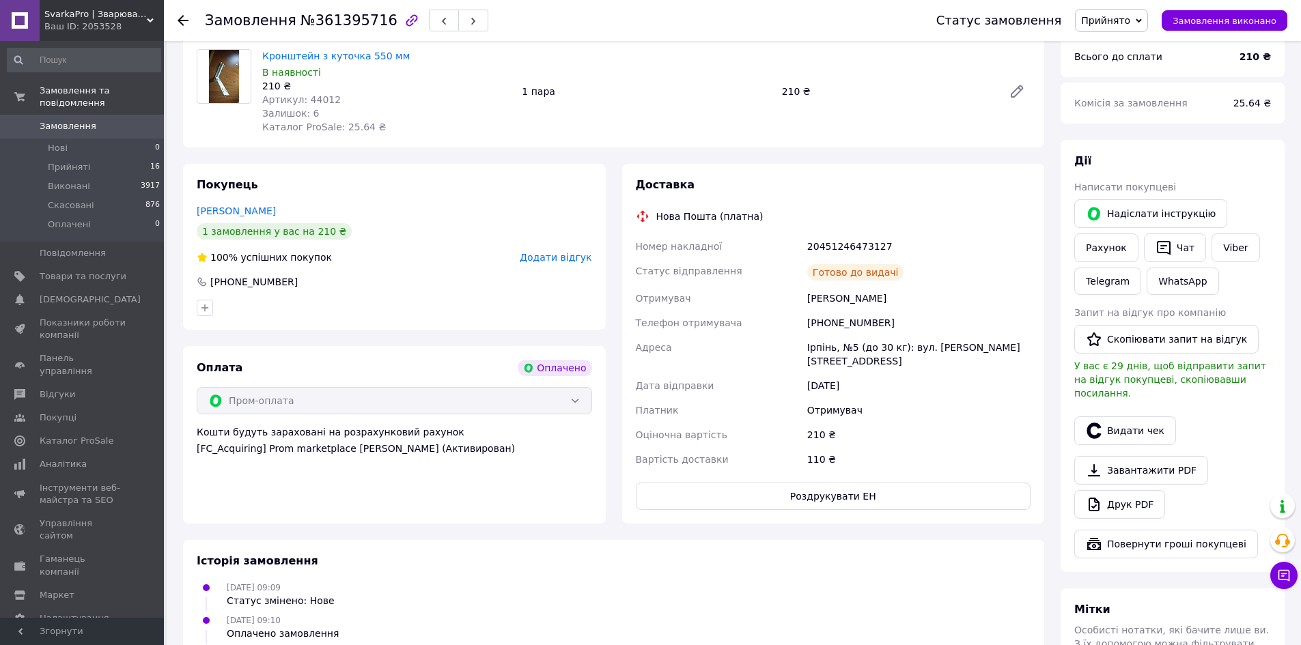
scroll to position [341, 0]
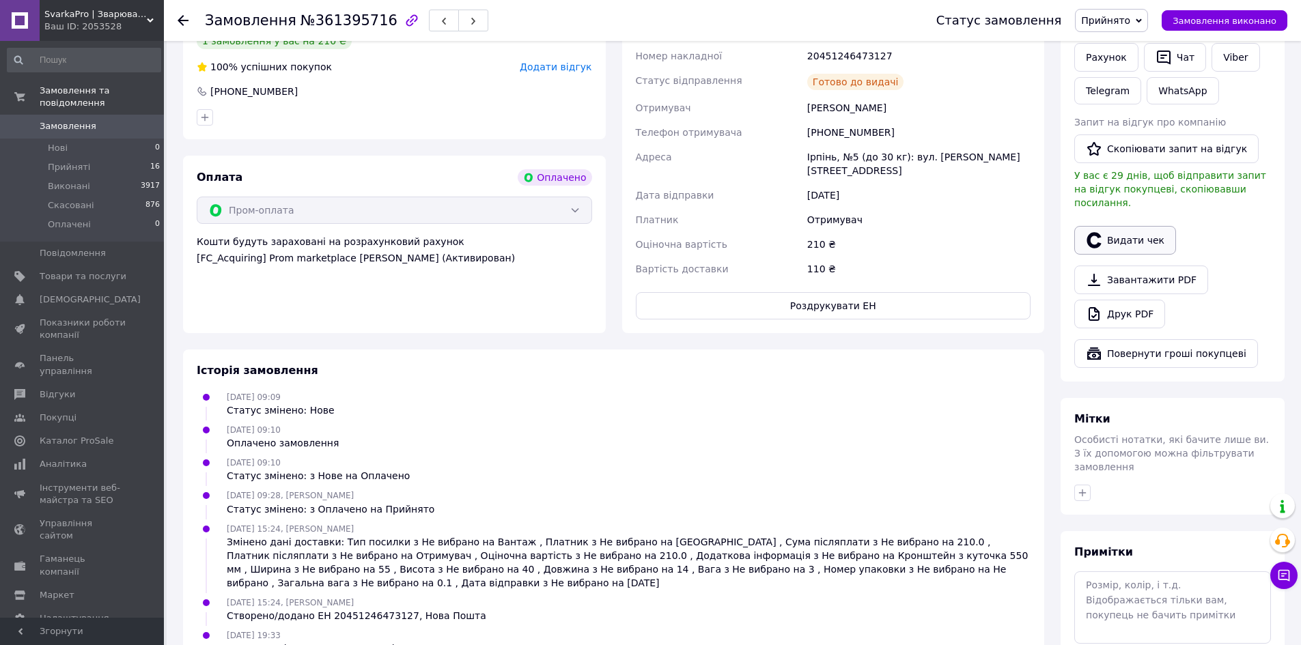
click at [1146, 229] on button "Видати чек" at bounding box center [1125, 240] width 102 height 29
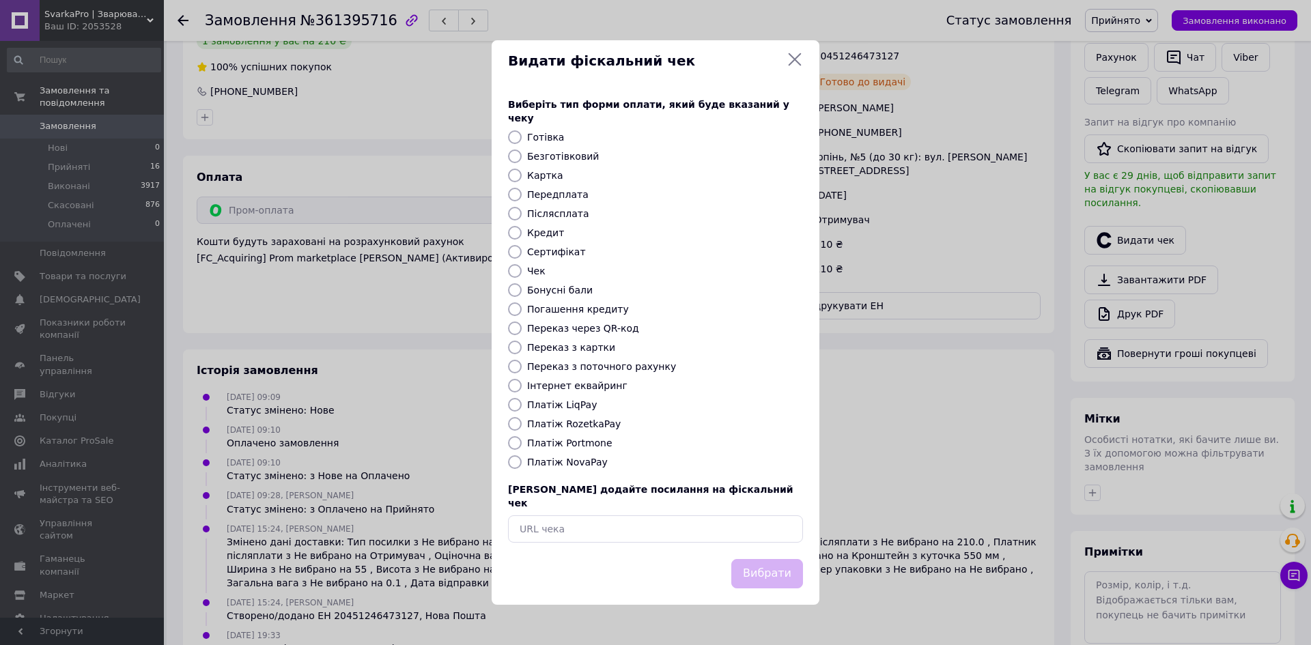
click at [600, 425] on label "Платіж RozetkaPay" at bounding box center [574, 424] width 94 height 11
click at [522, 425] on input "Платіж RozetkaPay" at bounding box center [515, 424] width 14 height 14
radio input "true"
click at [791, 566] on button "Вибрати" at bounding box center [767, 573] width 72 height 29
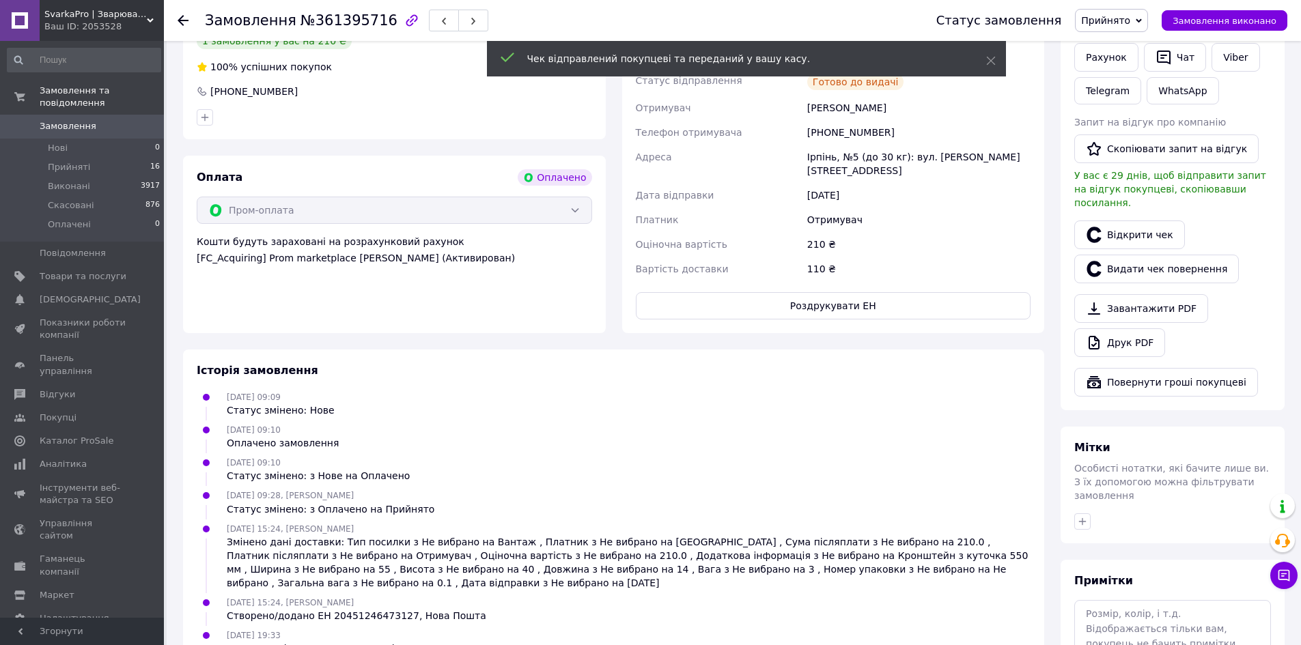
click at [1126, 19] on span "Прийнято" at bounding box center [1105, 20] width 49 height 11
click at [1121, 52] on li "Виконано" at bounding box center [1112, 48] width 72 height 20
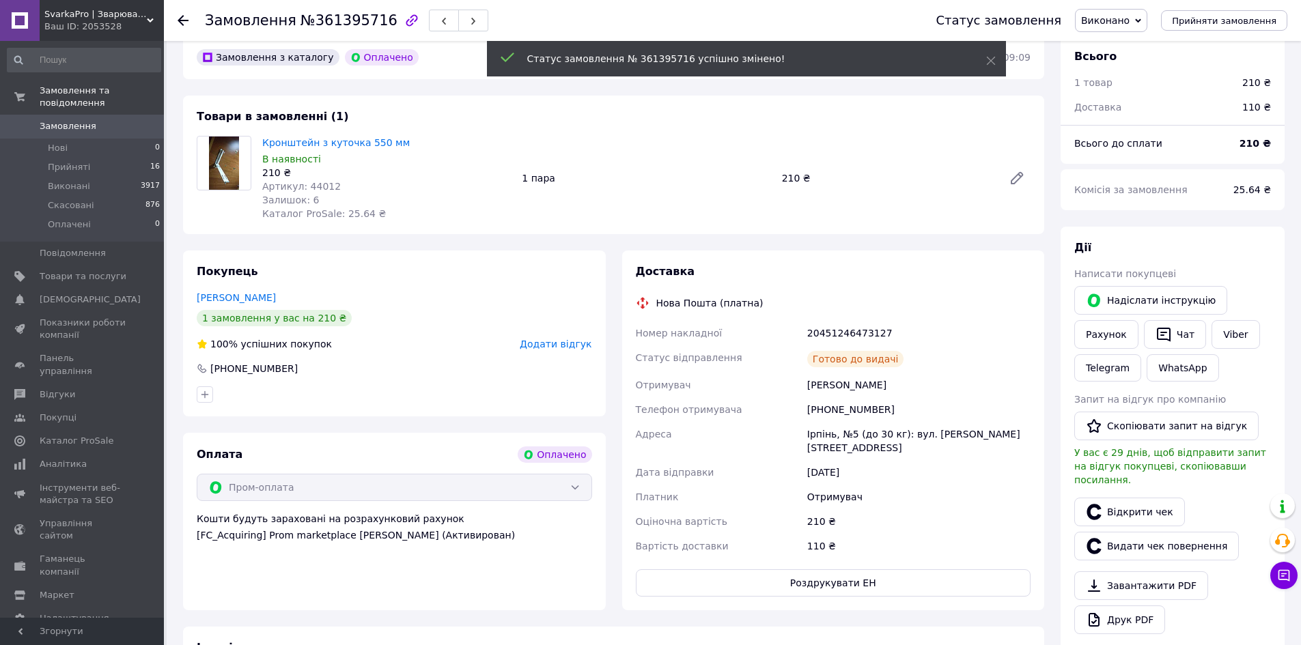
scroll to position [0, 0]
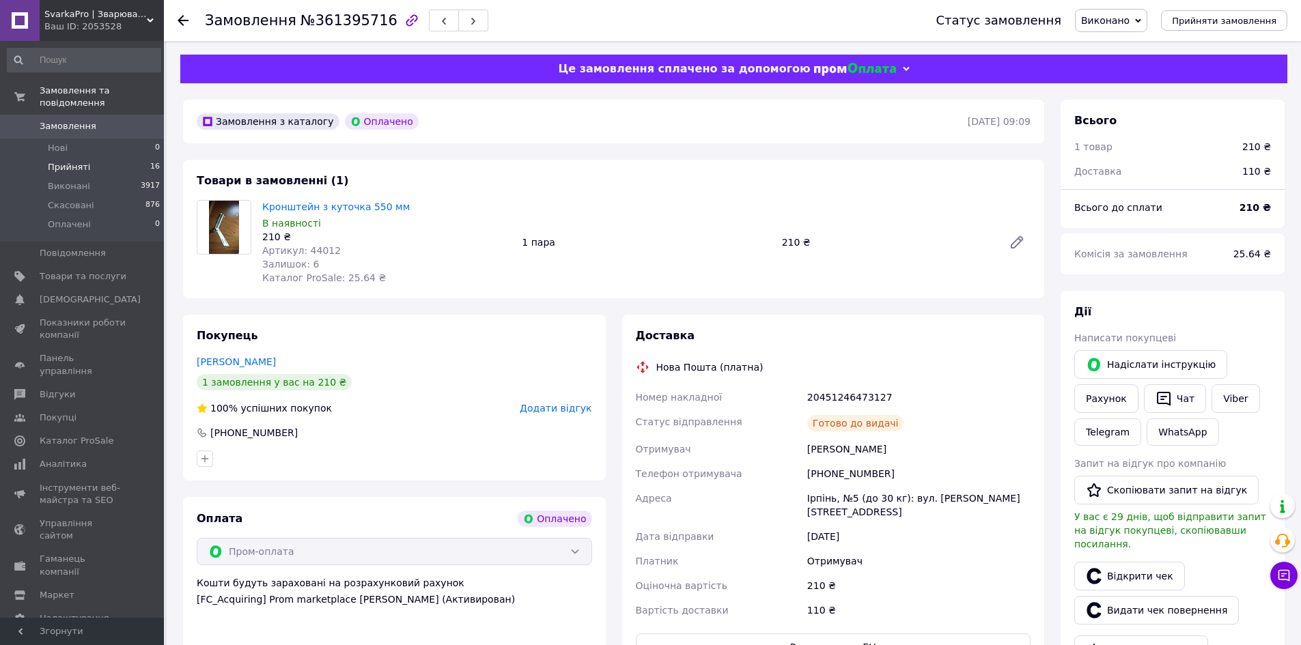
click at [151, 161] on span "16" at bounding box center [155, 167] width 10 height 12
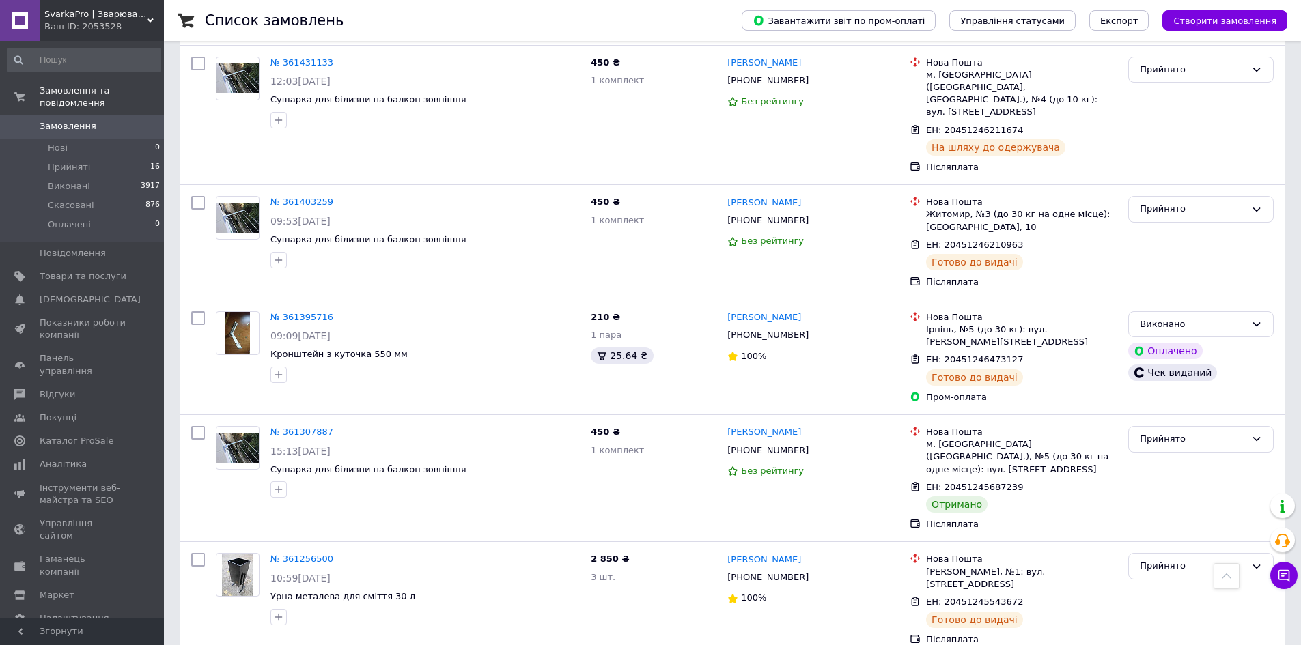
scroll to position [1434, 0]
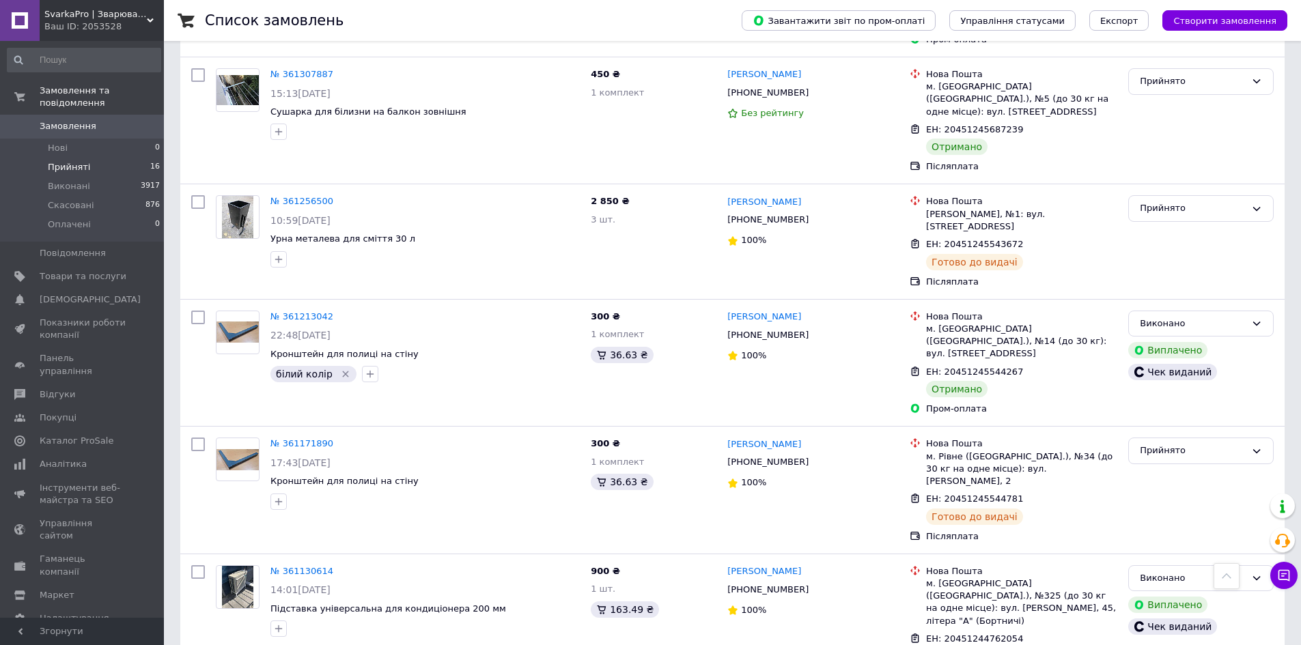
click at [89, 158] on li "Прийняті 16" at bounding box center [84, 167] width 168 height 19
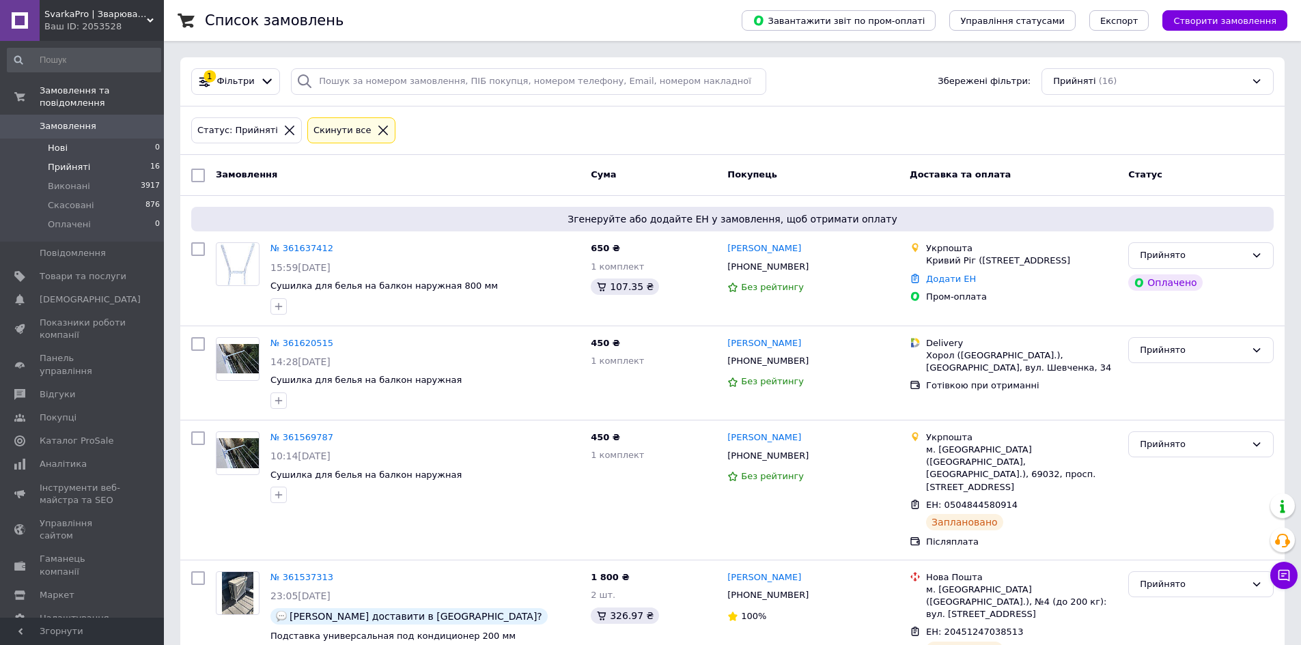
click at [72, 139] on li "Нові 0" at bounding box center [84, 148] width 168 height 19
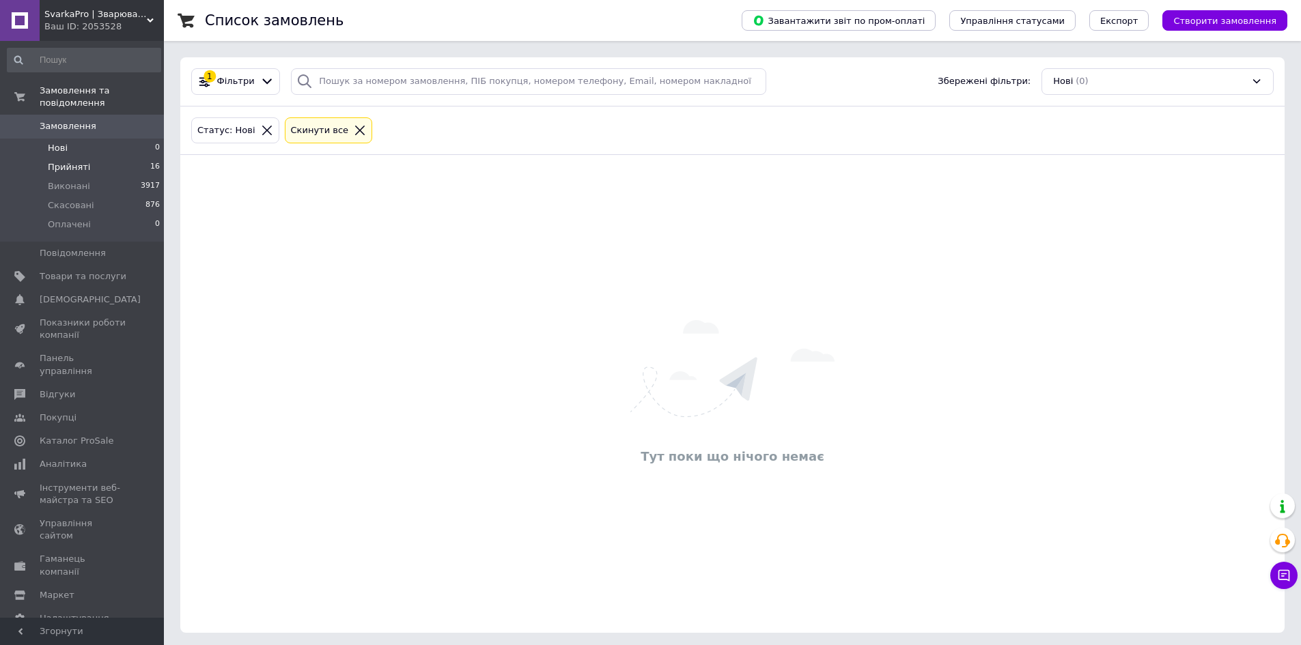
click at [70, 161] on span "Прийняті" at bounding box center [69, 167] width 42 height 12
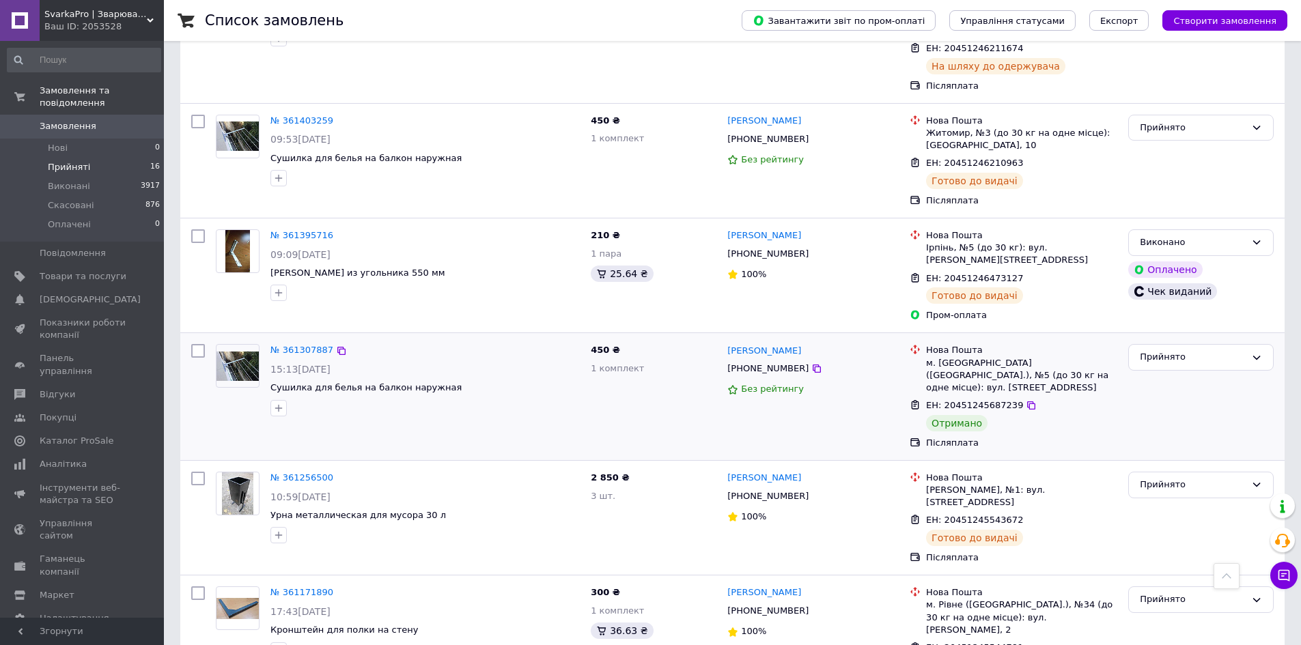
scroll to position [935, 0]
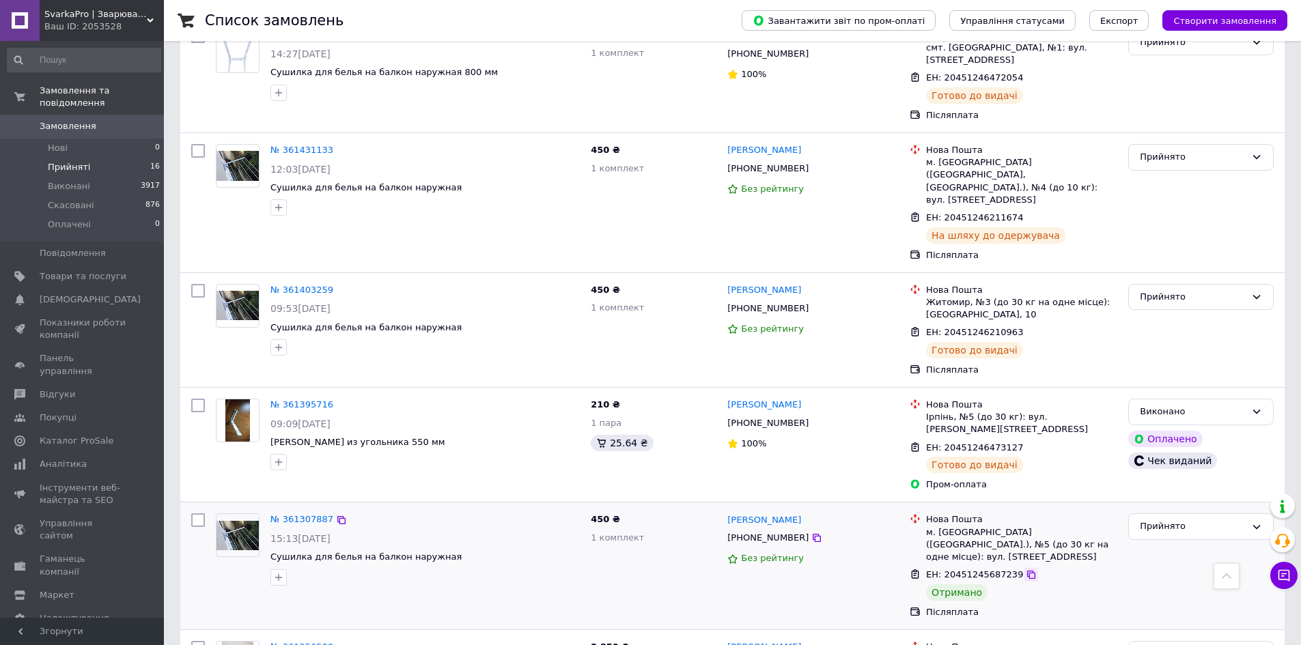
click at [1027, 571] on icon at bounding box center [1031, 575] width 8 height 8
click at [1179, 520] on div "Прийнято" at bounding box center [1193, 527] width 106 height 14
click at [1178, 543] on li "Виконано" at bounding box center [1201, 555] width 144 height 25
